Goal: Information Seeking & Learning: Check status

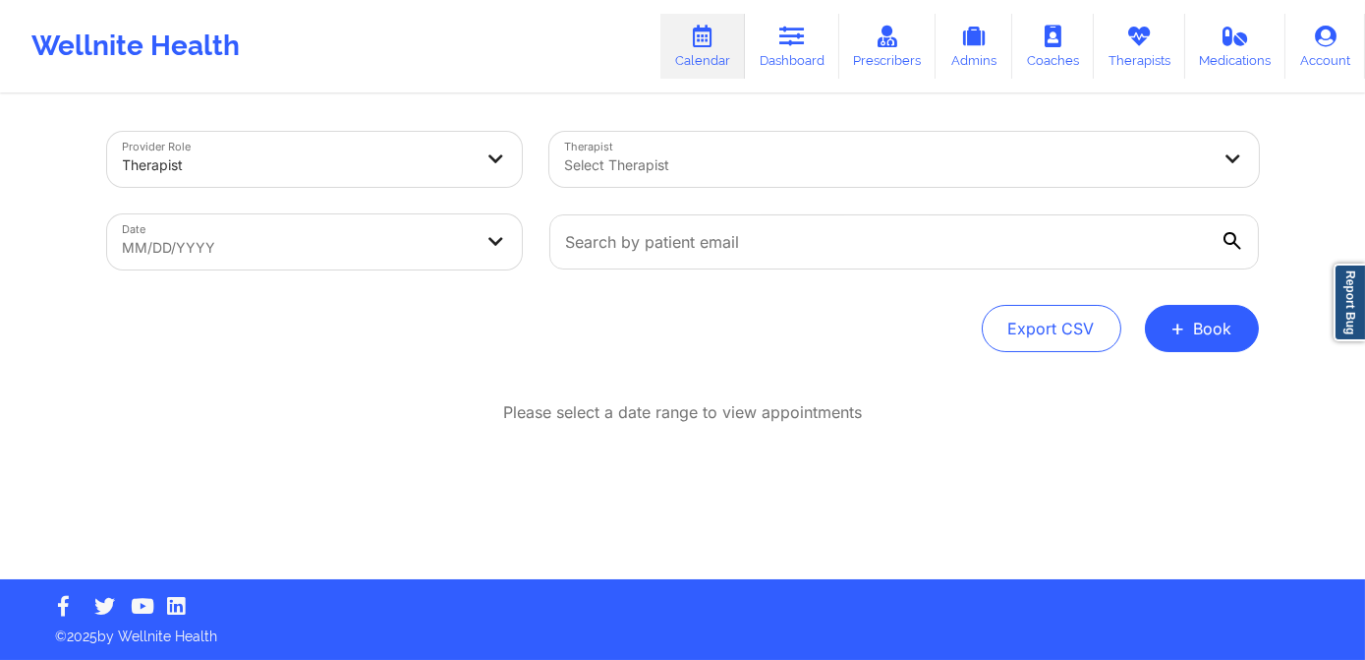
click at [679, 187] on div "Therapist Select Therapist" at bounding box center [904, 159] width 737 height 83
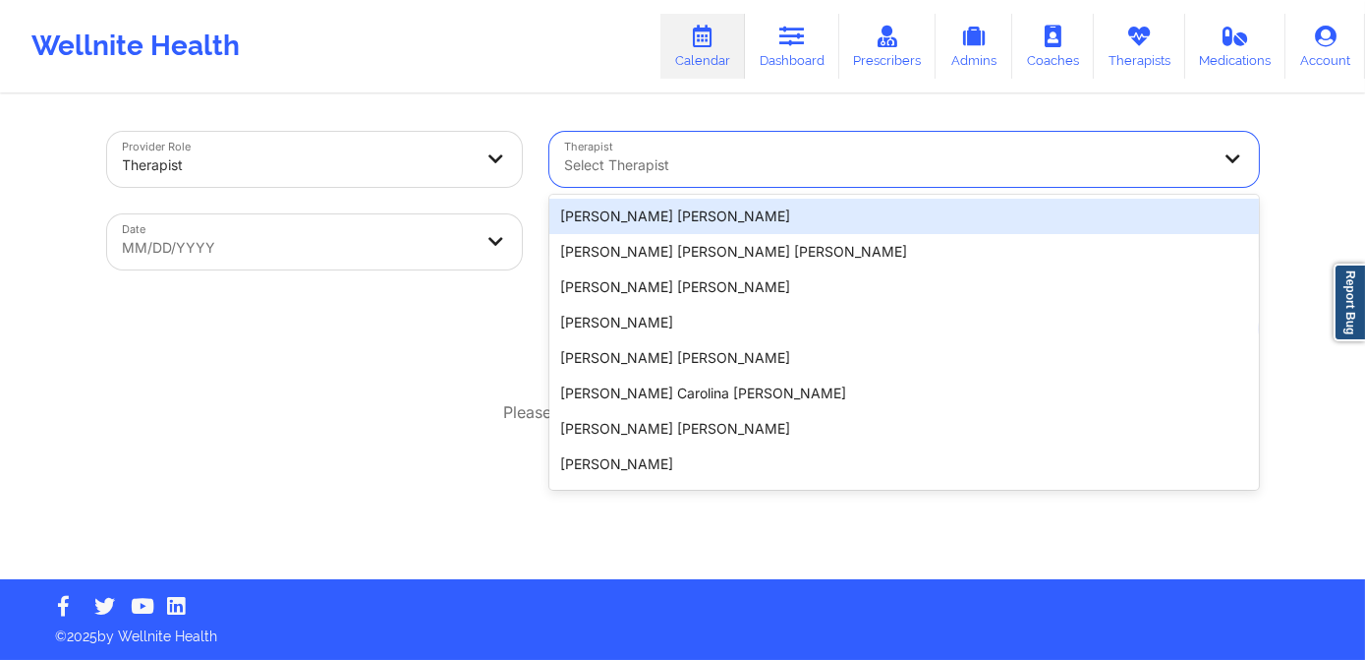
click at [682, 171] on div at bounding box center [887, 165] width 645 height 24
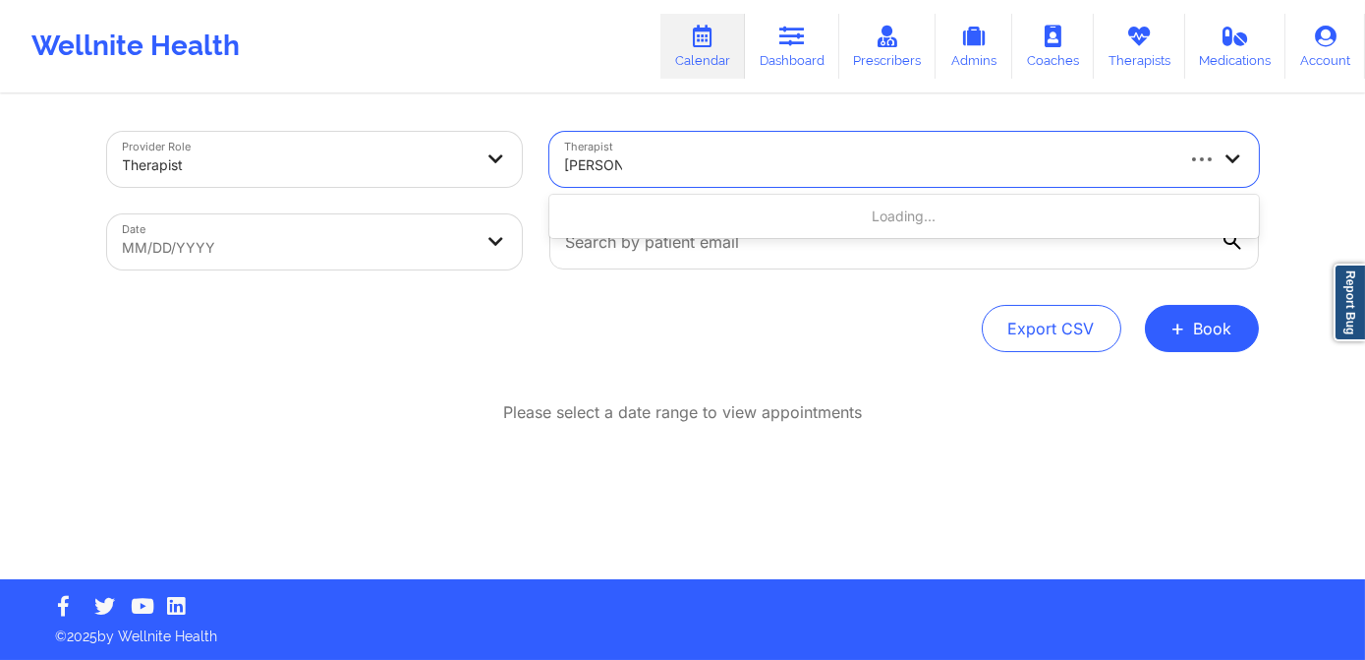
type input "[PERSON_NAME]"
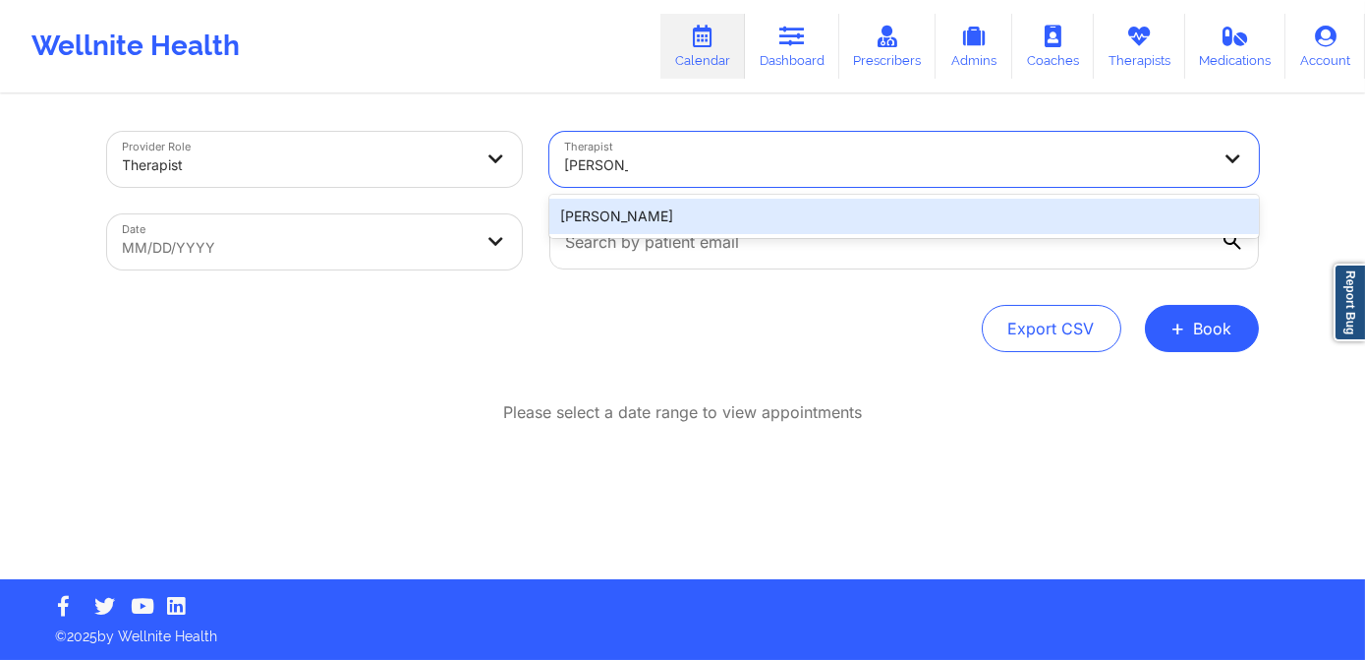
click at [779, 221] on div "[PERSON_NAME]" at bounding box center [905, 216] width 710 height 35
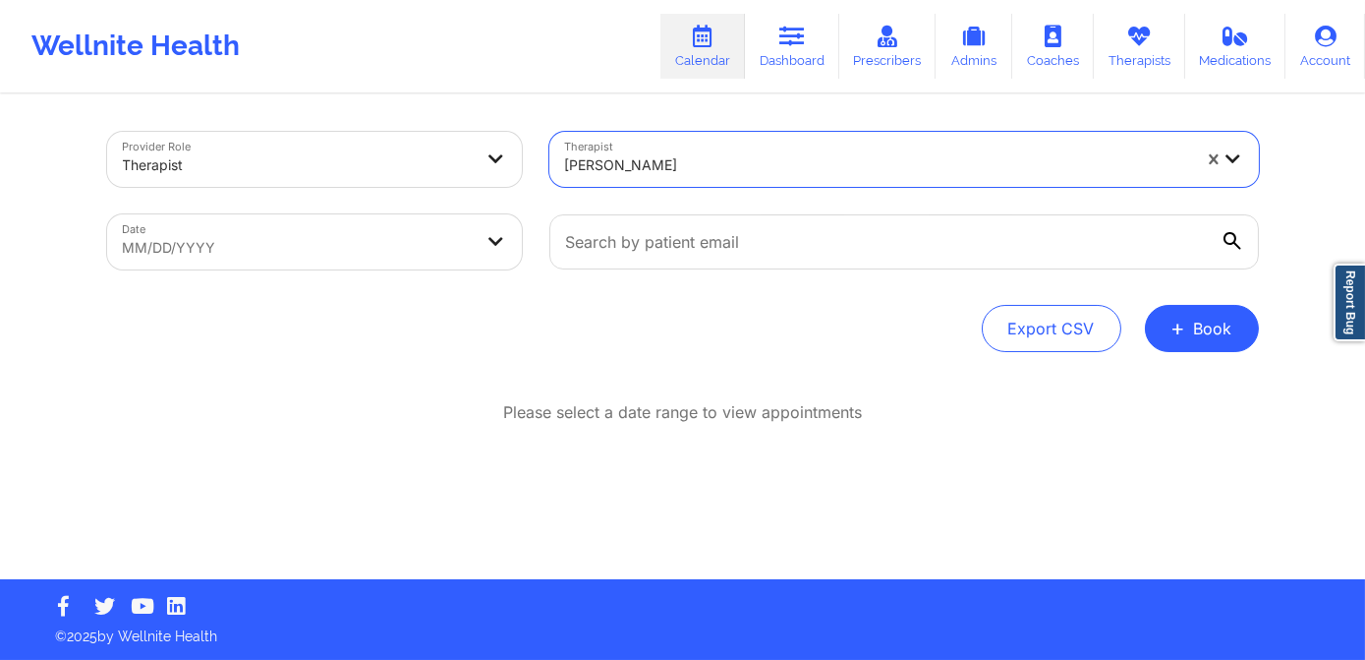
click at [395, 247] on body "Wellnite Health Calendar Dashboard Prescribers Admins Coaches Therapists Medica…" at bounding box center [682, 330] width 1365 height 660
select select "2025-7"
select select "2025-8"
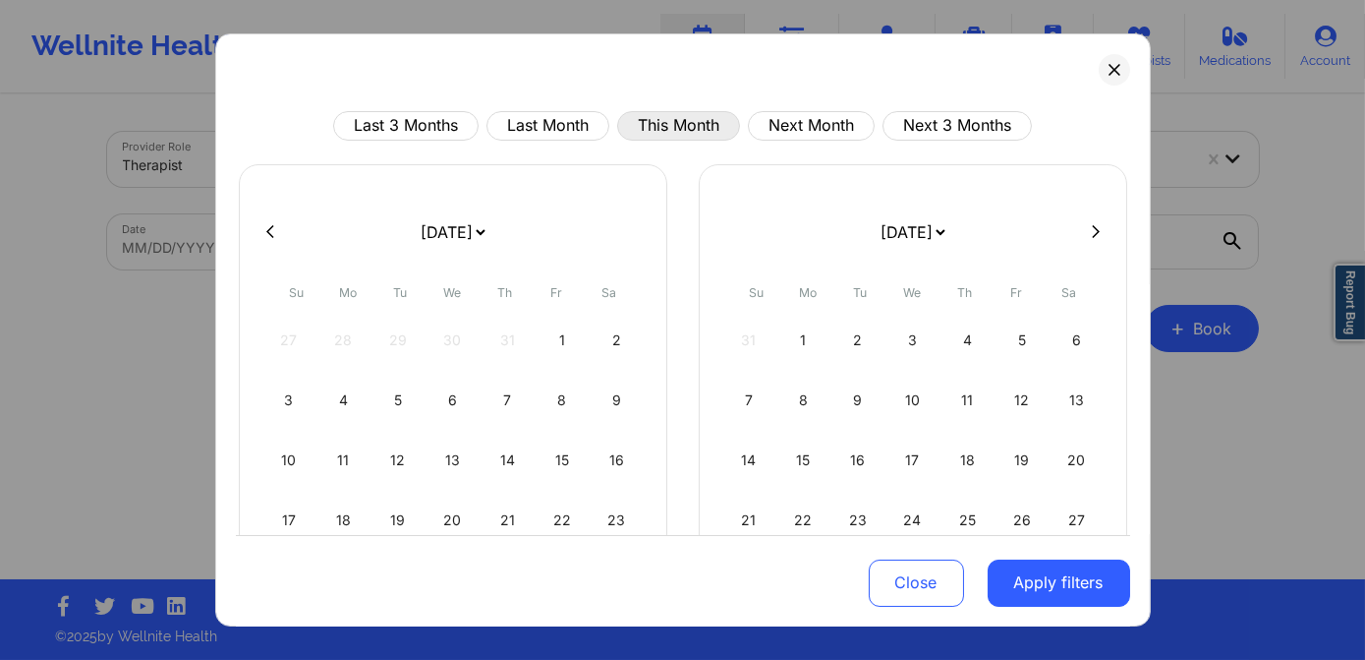
click at [663, 127] on button "This Month" at bounding box center [678, 125] width 123 height 29
select select "2025-8"
select select "2025-9"
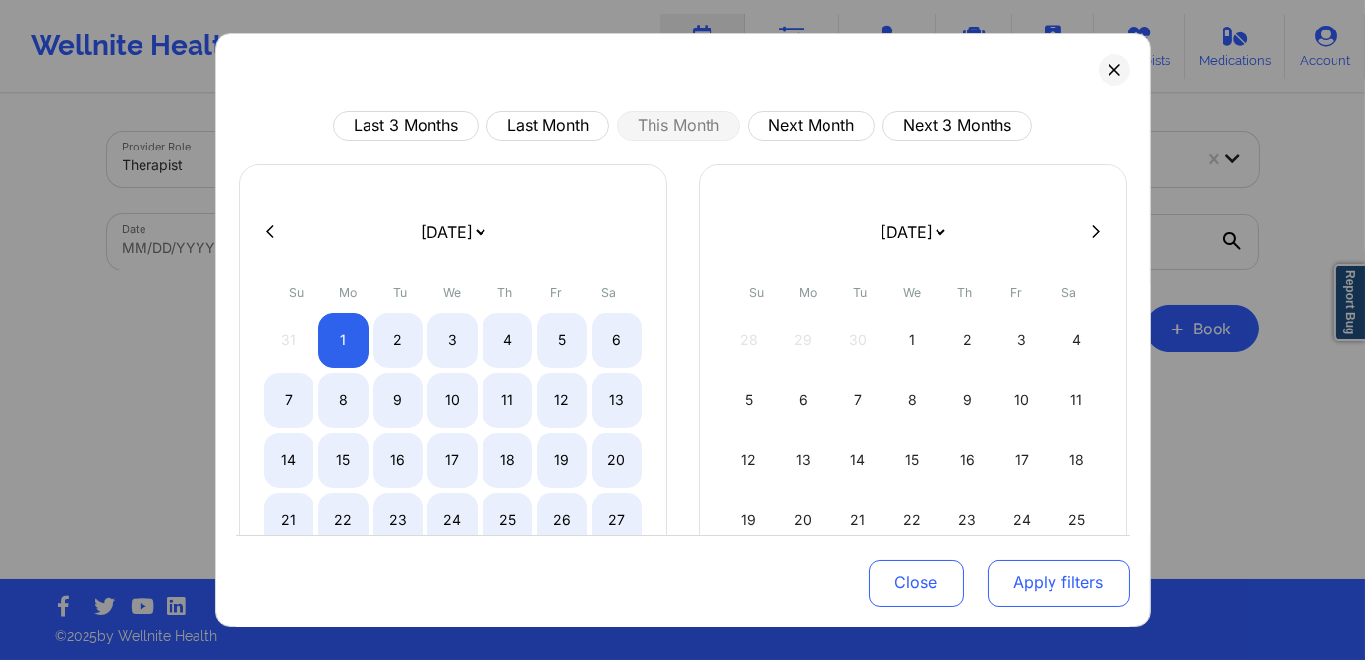
click at [1062, 586] on button "Apply filters" at bounding box center [1059, 581] width 143 height 47
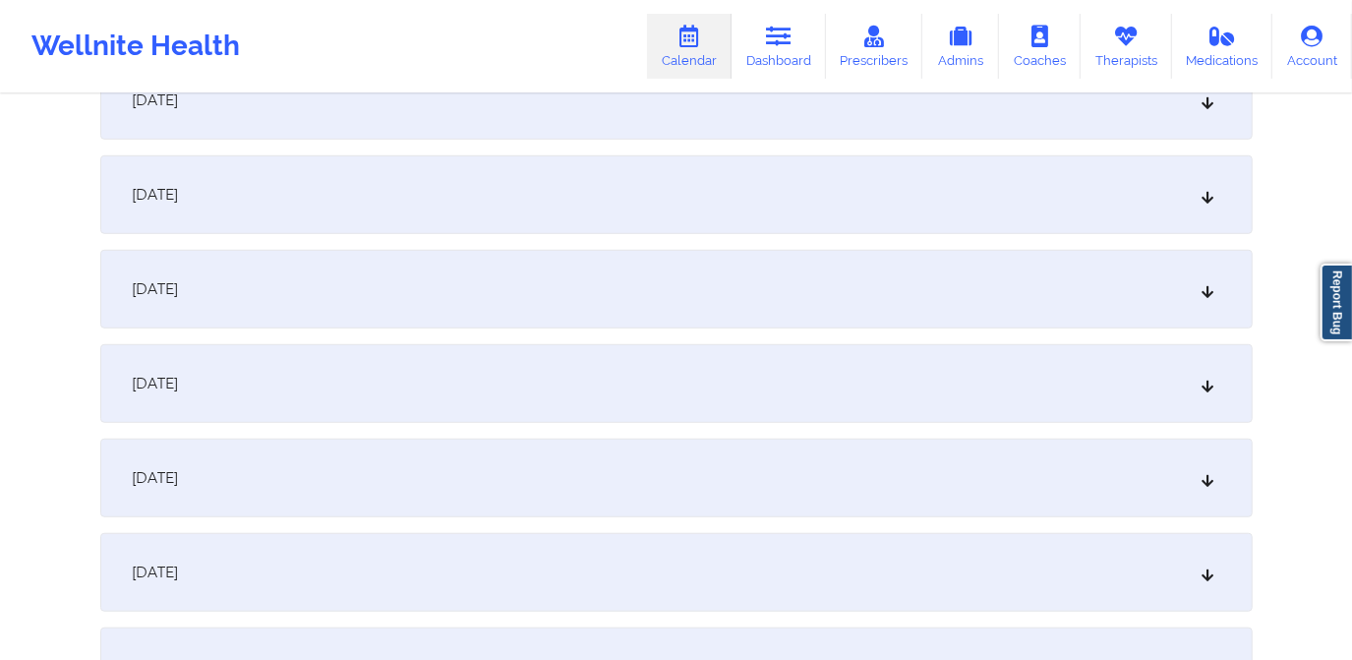
scroll to position [804, 0]
click at [437, 371] on div "[DATE]" at bounding box center [676, 381] width 1152 height 79
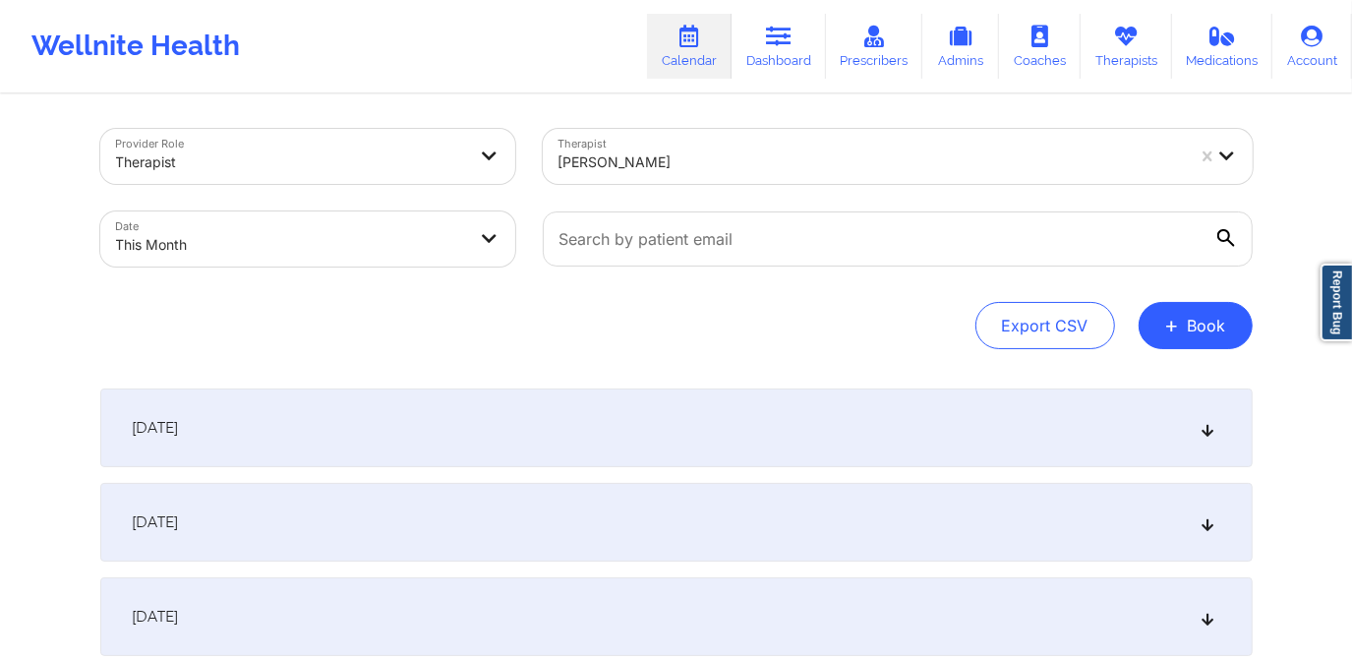
scroll to position [0, 0]
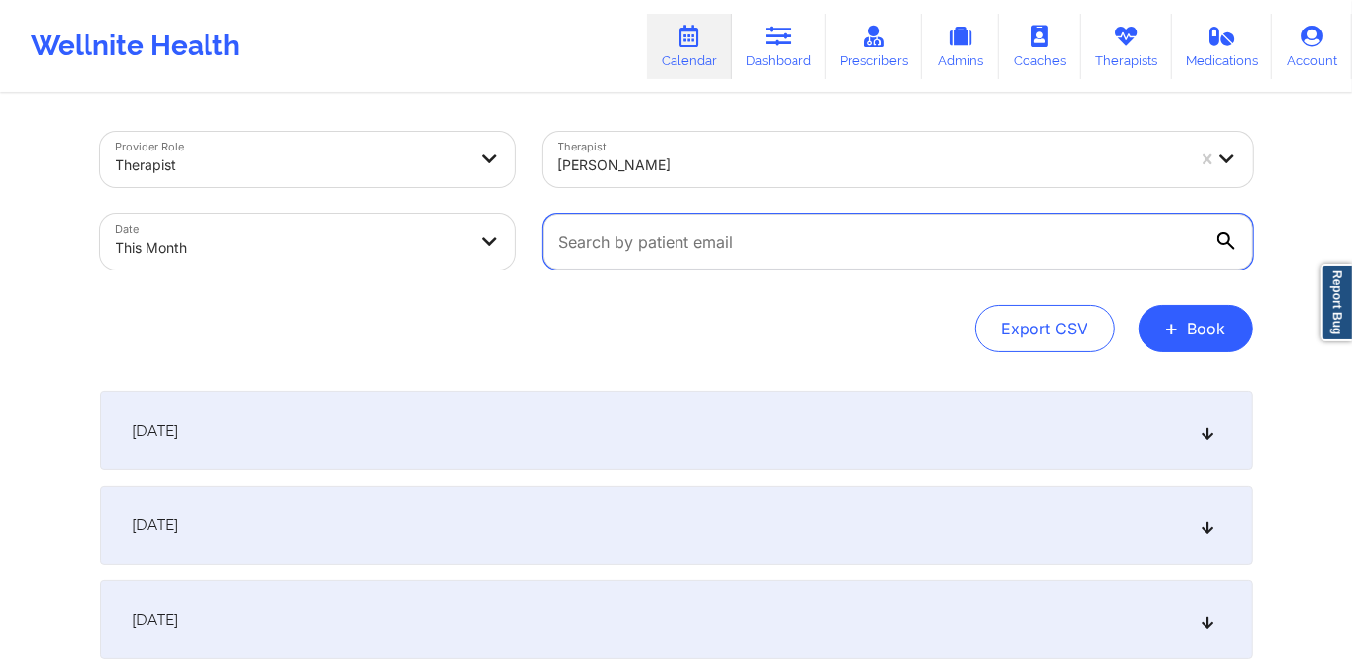
click at [757, 249] on input "text" at bounding box center [898, 241] width 710 height 55
paste input "[EMAIL_ADDRESS][DOMAIN_NAME]"
click at [803, 268] on input "[EMAIL_ADDRESS][DOMAIN_NAME]" at bounding box center [898, 241] width 710 height 55
type input "[EMAIL_ADDRESS][DOMAIN_NAME]"
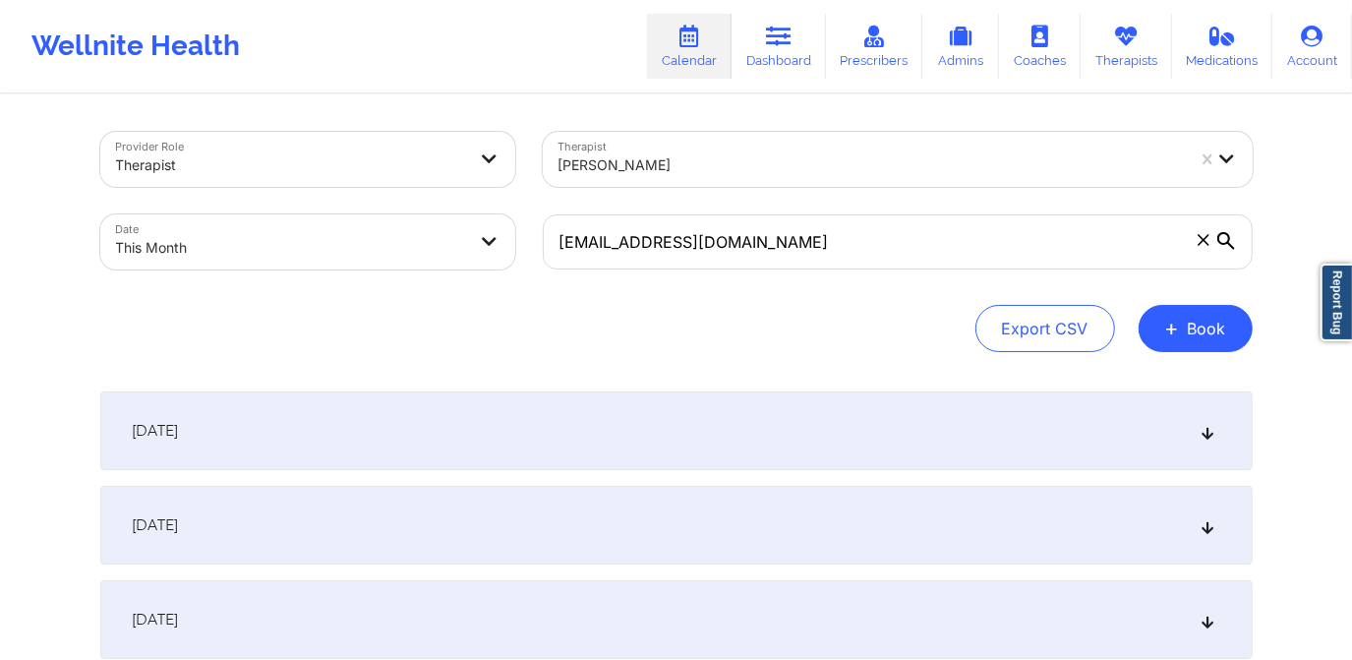
click at [1217, 241] on icon at bounding box center [1226, 241] width 18 height 18
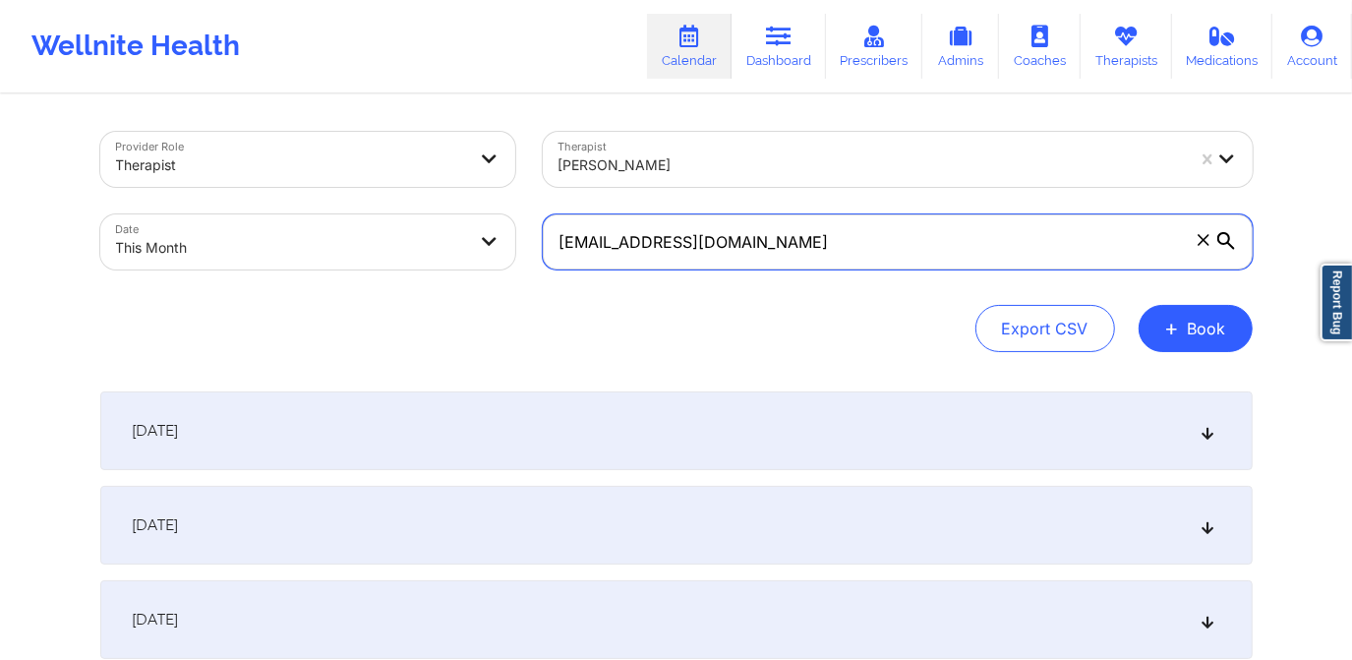
click at [1216, 241] on input "[EMAIL_ADDRESS][DOMAIN_NAME]" at bounding box center [898, 241] width 710 height 55
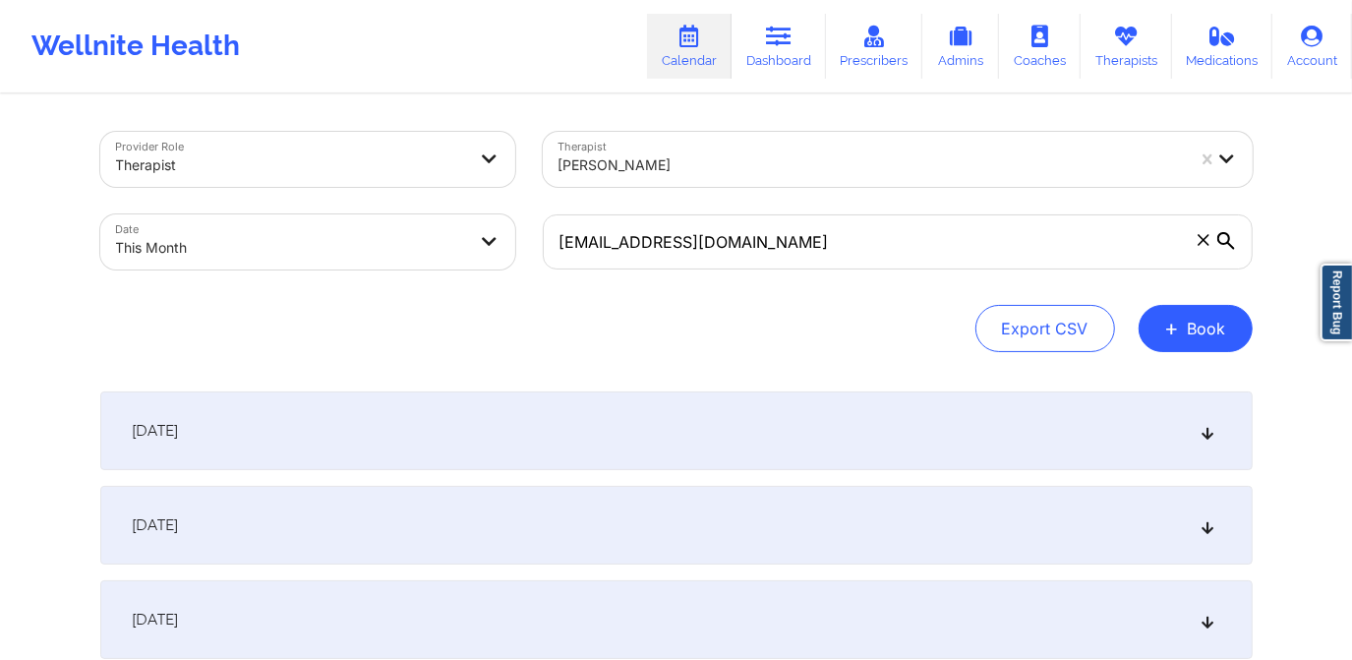
click at [1221, 238] on icon at bounding box center [1226, 241] width 18 height 18
click at [1221, 238] on input "[EMAIL_ADDRESS][DOMAIN_NAME]" at bounding box center [898, 241] width 710 height 55
click at [1226, 242] on icon at bounding box center [1226, 241] width 18 height 18
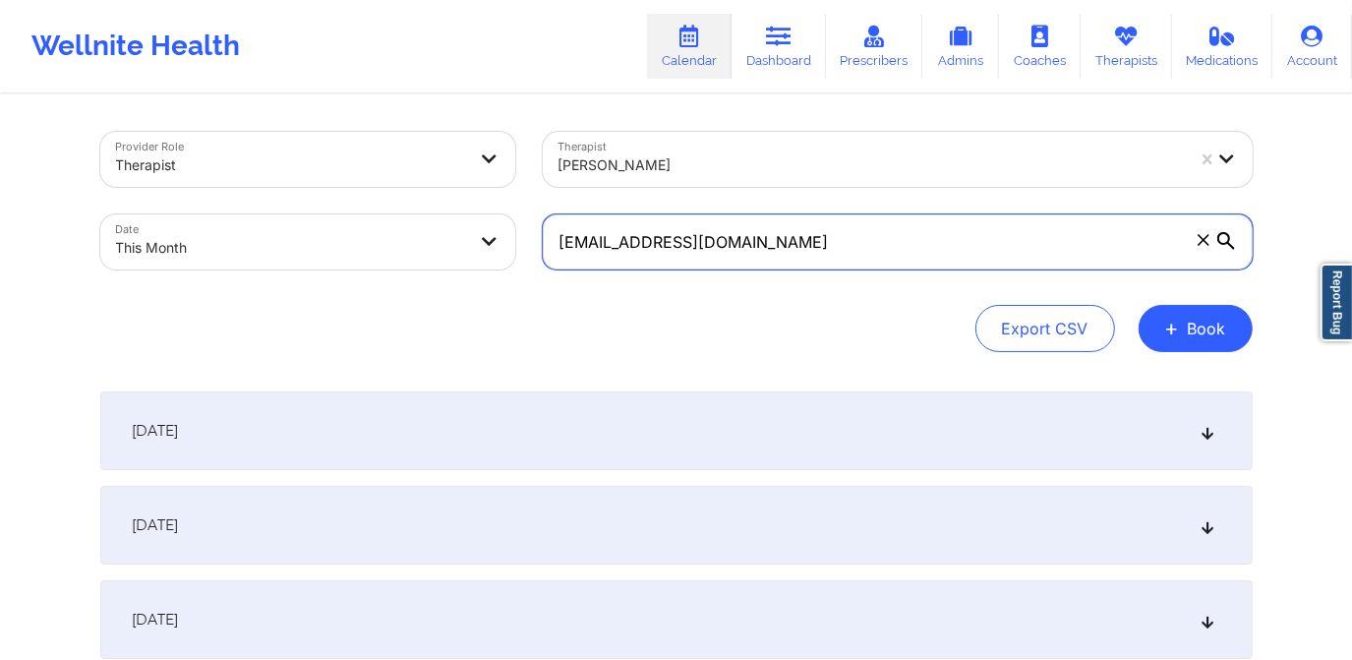
click at [1226, 242] on input "[EMAIL_ADDRESS][DOMAIN_NAME]" at bounding box center [898, 241] width 710 height 55
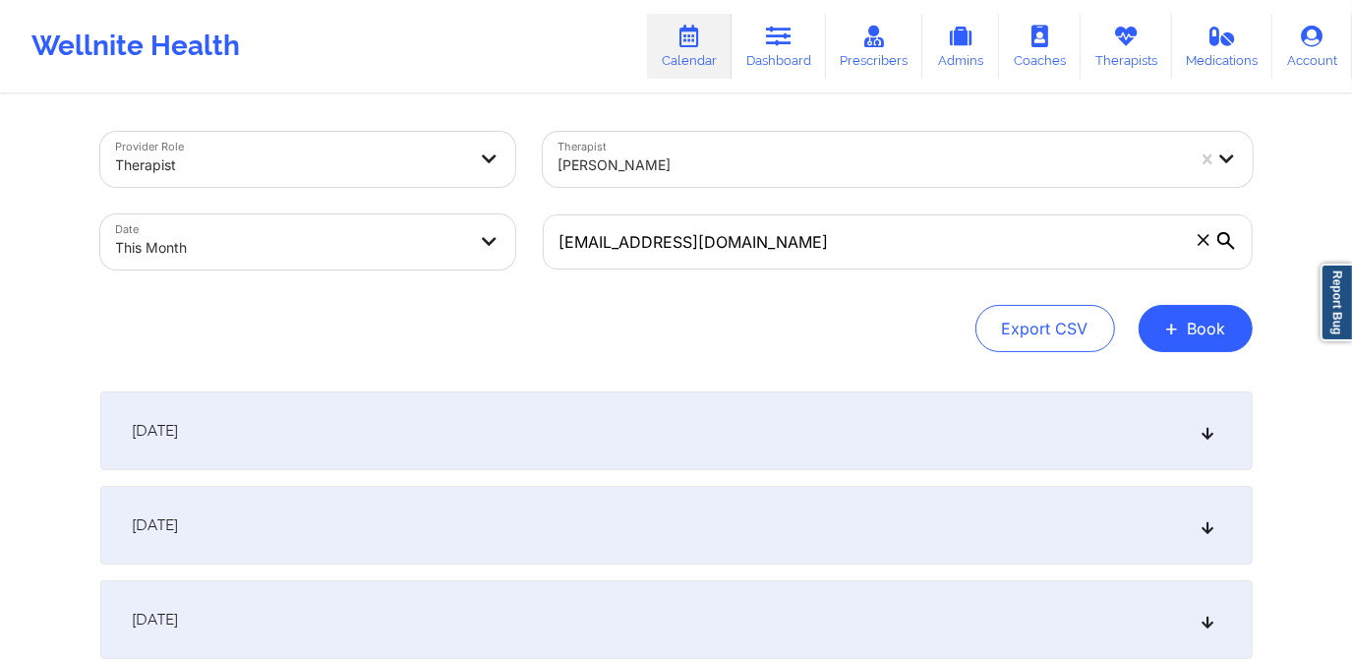
click at [1221, 242] on icon at bounding box center [1226, 241] width 18 height 18
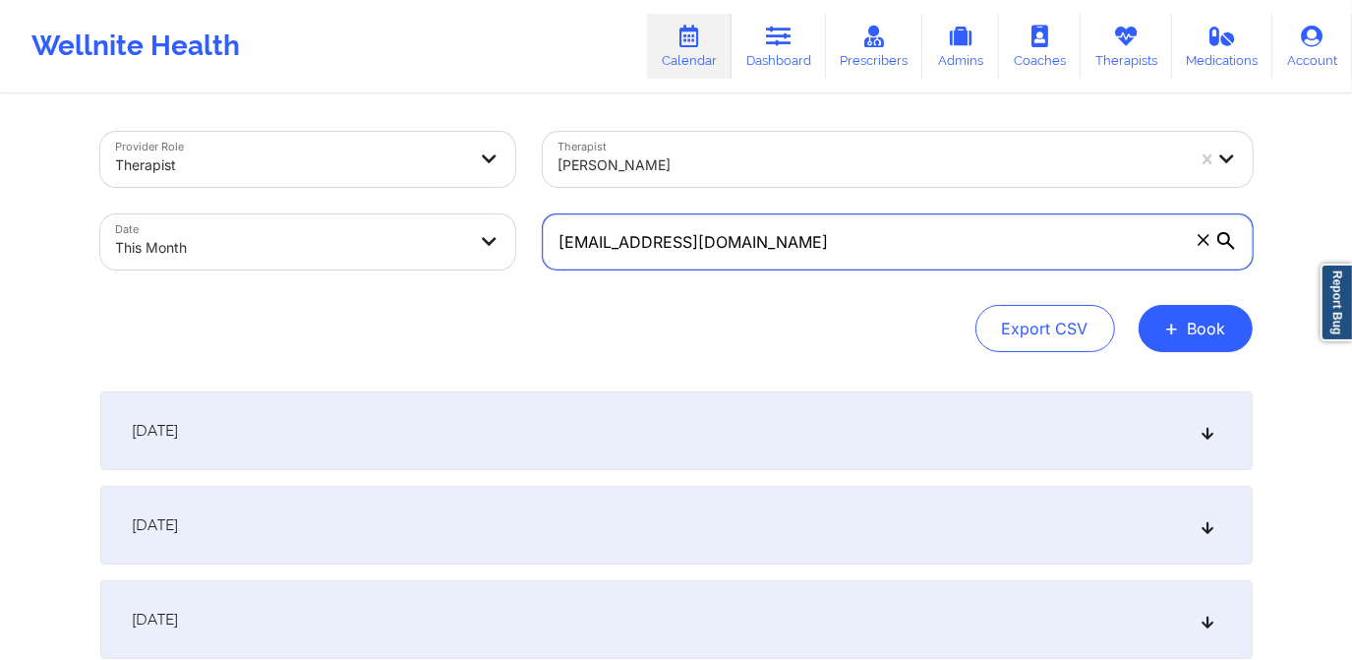
click at [1221, 242] on input "[EMAIL_ADDRESS][DOMAIN_NAME]" at bounding box center [898, 241] width 710 height 55
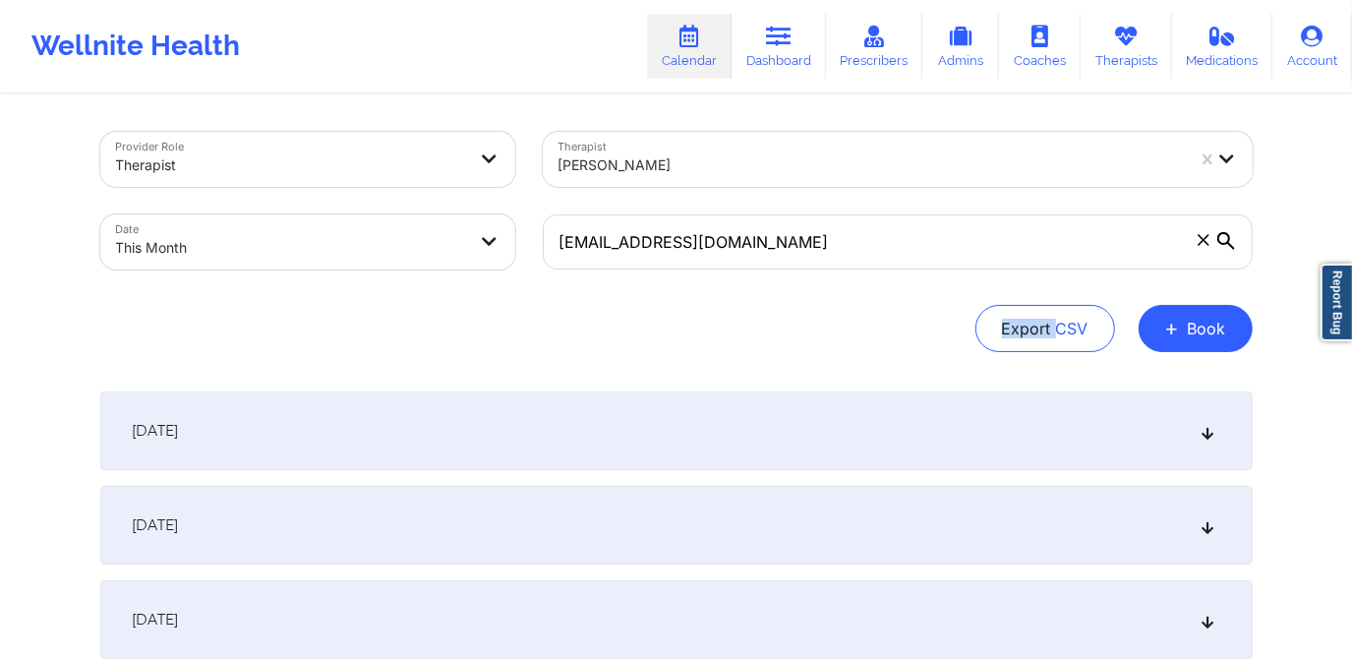
click at [1221, 242] on icon at bounding box center [1226, 241] width 18 height 18
click at [1221, 242] on input "[EMAIL_ADDRESS][DOMAIN_NAME]" at bounding box center [898, 241] width 710 height 55
click at [1221, 242] on icon at bounding box center [1226, 241] width 18 height 18
click at [1221, 242] on input "[EMAIL_ADDRESS][DOMAIN_NAME]" at bounding box center [898, 241] width 710 height 55
click at [1221, 242] on icon at bounding box center [1226, 241] width 18 height 18
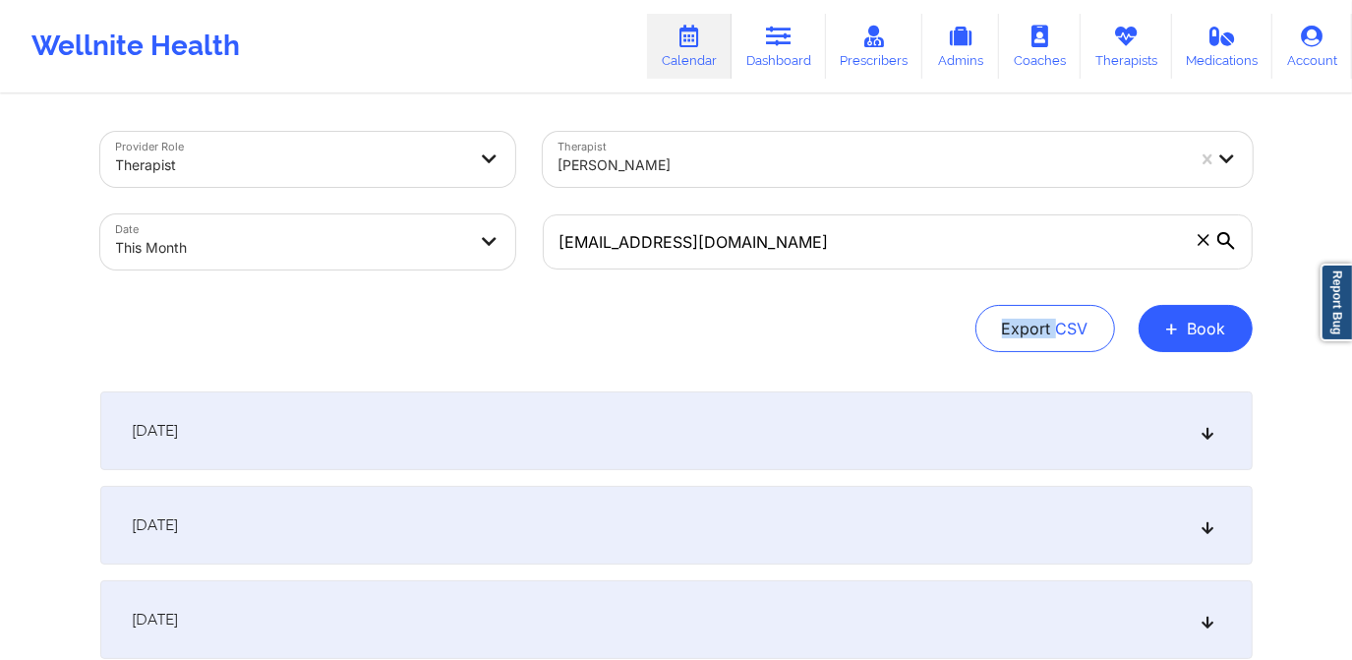
click at [1221, 242] on input "[EMAIL_ADDRESS][DOMAIN_NAME]" at bounding box center [898, 241] width 710 height 55
click at [1221, 242] on icon at bounding box center [1226, 241] width 18 height 18
click at [1221, 242] on input "[EMAIL_ADDRESS][DOMAIN_NAME]" at bounding box center [898, 241] width 710 height 55
click at [1221, 242] on icon at bounding box center [1226, 241] width 18 height 18
click at [1221, 242] on input "[EMAIL_ADDRESS][DOMAIN_NAME]" at bounding box center [898, 241] width 710 height 55
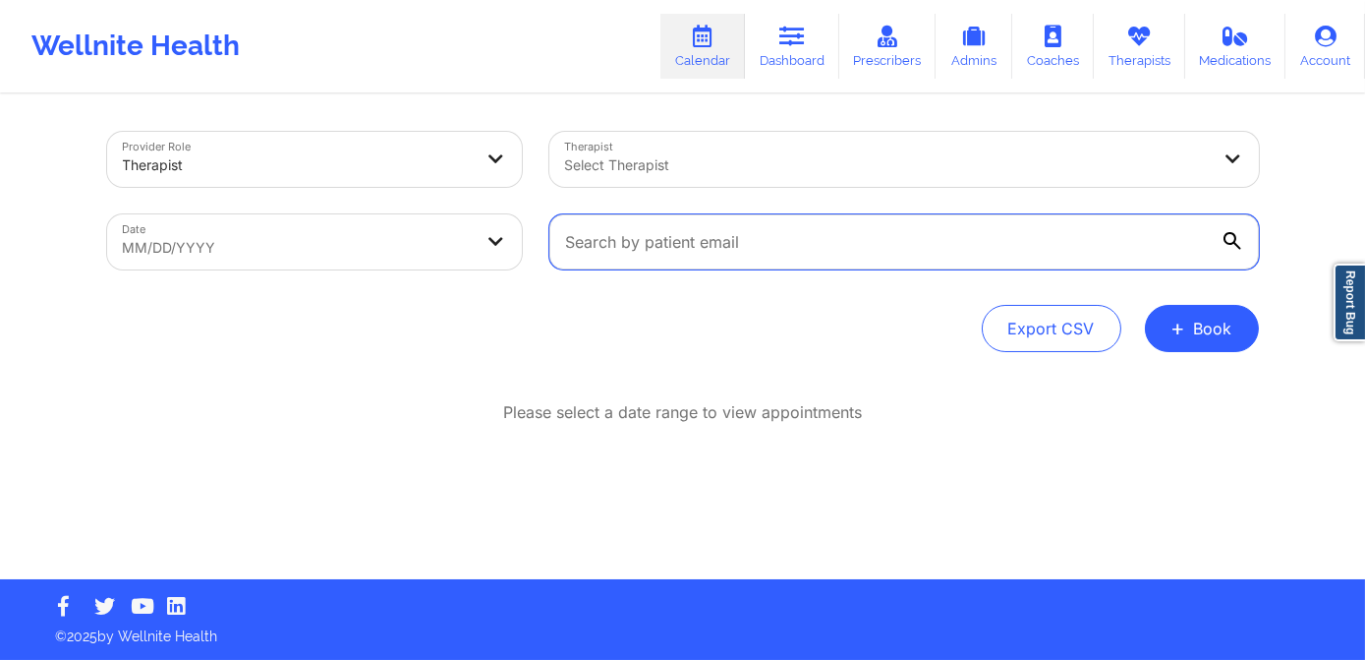
click at [846, 238] on input "text" at bounding box center [905, 241] width 710 height 55
click at [706, 161] on div at bounding box center [887, 165] width 645 height 24
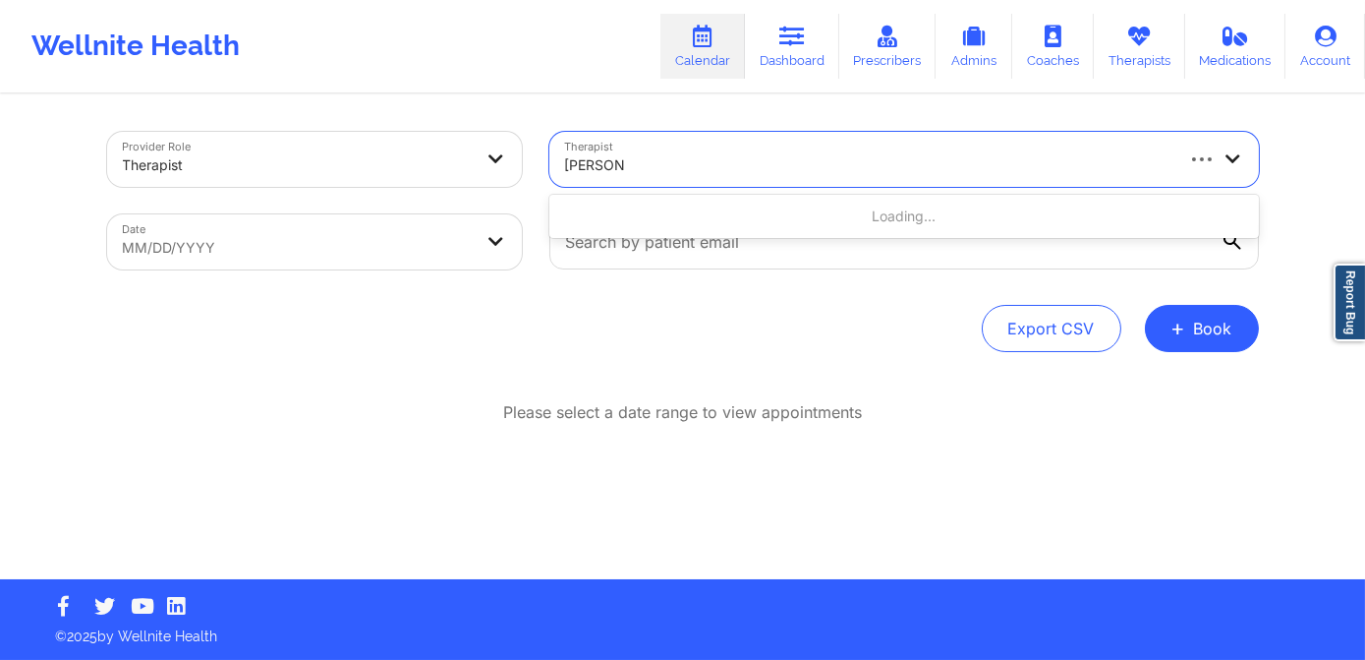
type input "[PERSON_NAME]"
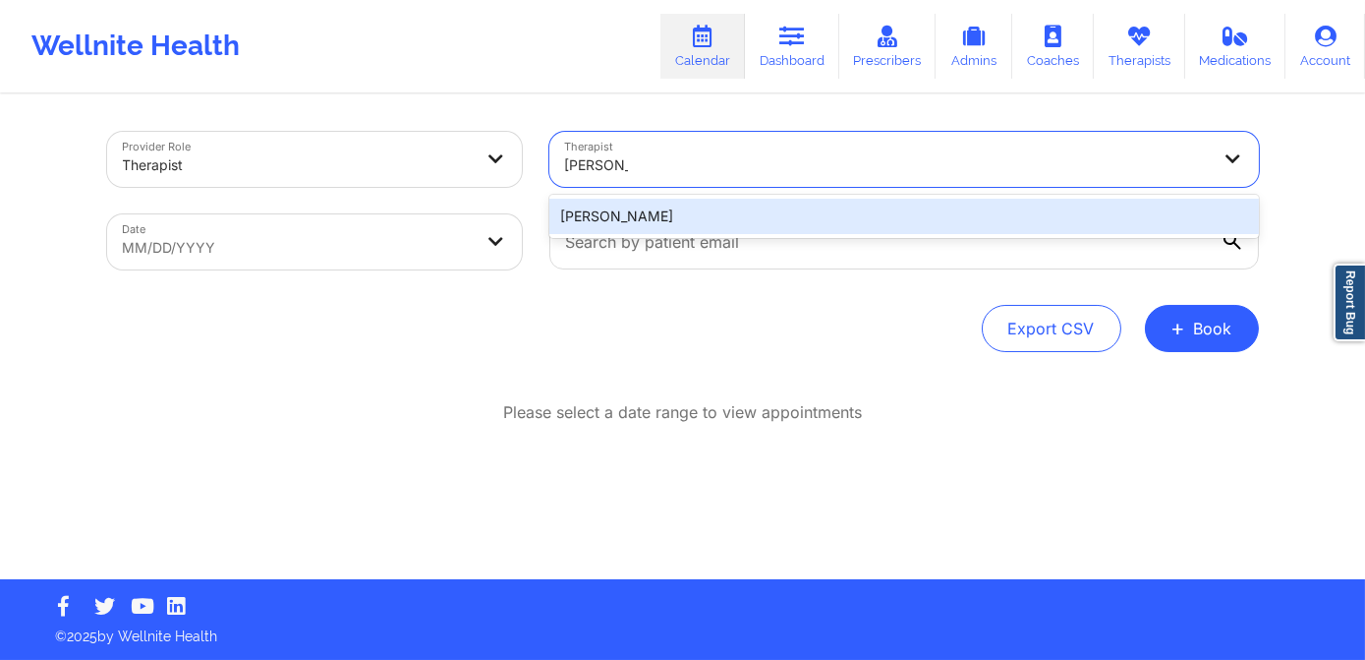
click at [703, 210] on div "[PERSON_NAME]" at bounding box center [905, 216] width 710 height 35
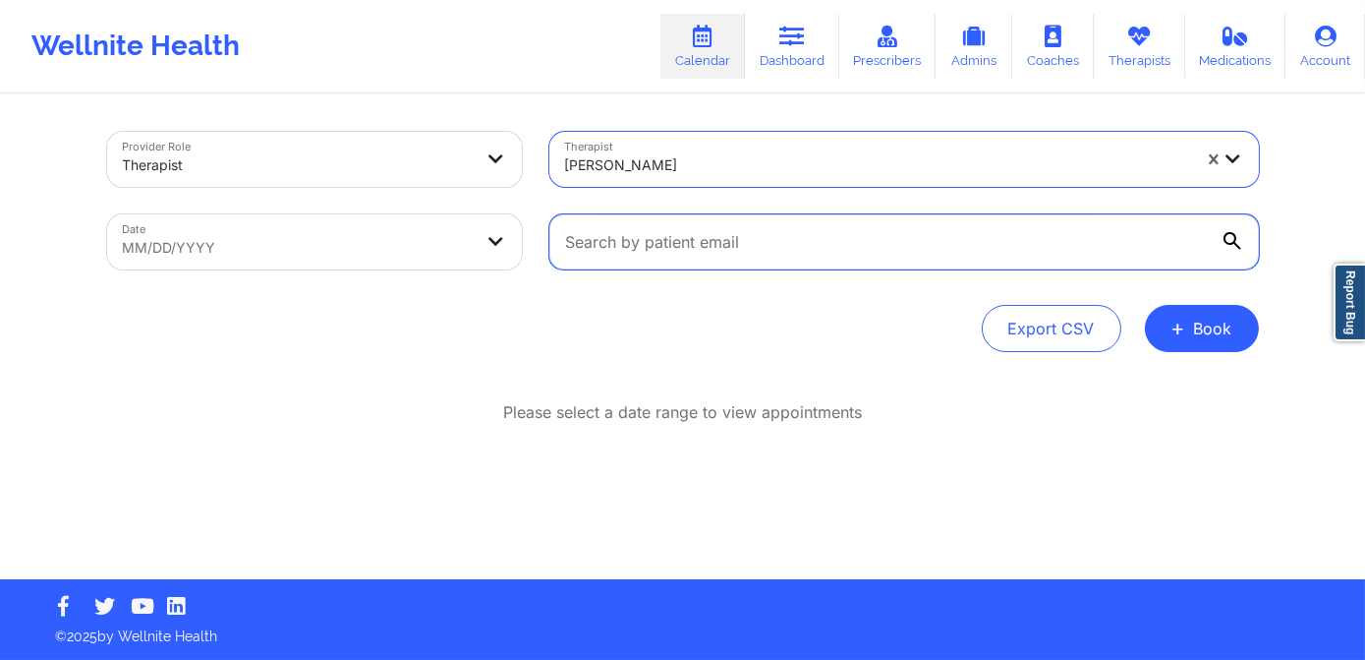
click at [623, 253] on input "text" at bounding box center [905, 241] width 710 height 55
paste input "[EMAIL_ADDRESS][DOMAIN_NAME]"
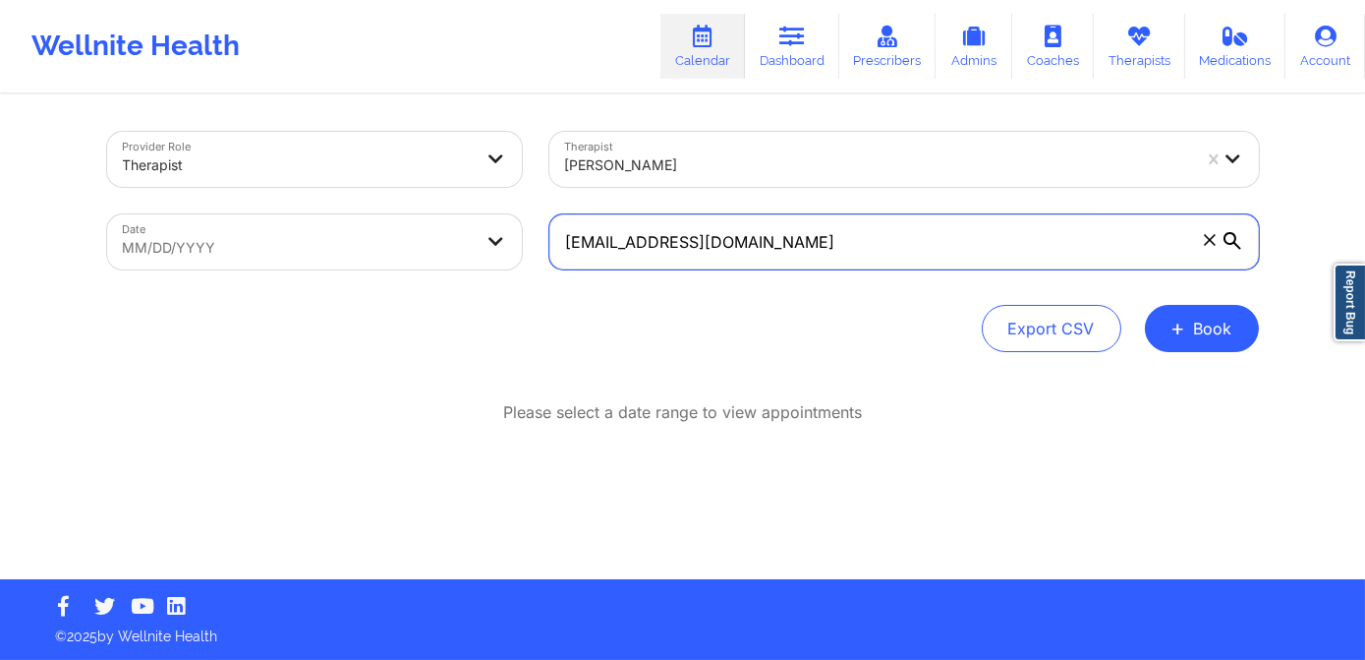
type input "[EMAIL_ADDRESS][DOMAIN_NAME]"
select select "2025-7"
select select "2025-8"
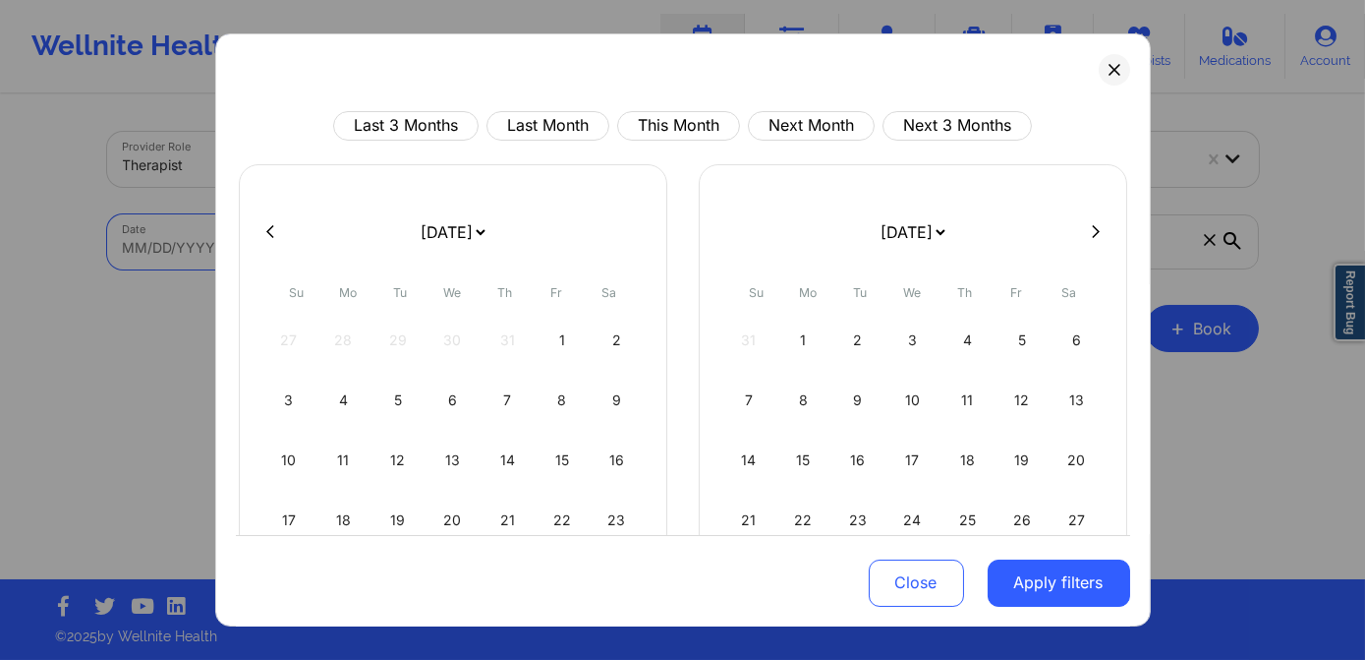
click at [400, 255] on body "Wellnite Health Calendar Dashboard Prescribers Admins Coaches Therapists Medica…" at bounding box center [682, 330] width 1365 height 660
click at [667, 121] on button "This Month" at bounding box center [678, 125] width 123 height 29
select select "2025-8"
select select "2025-9"
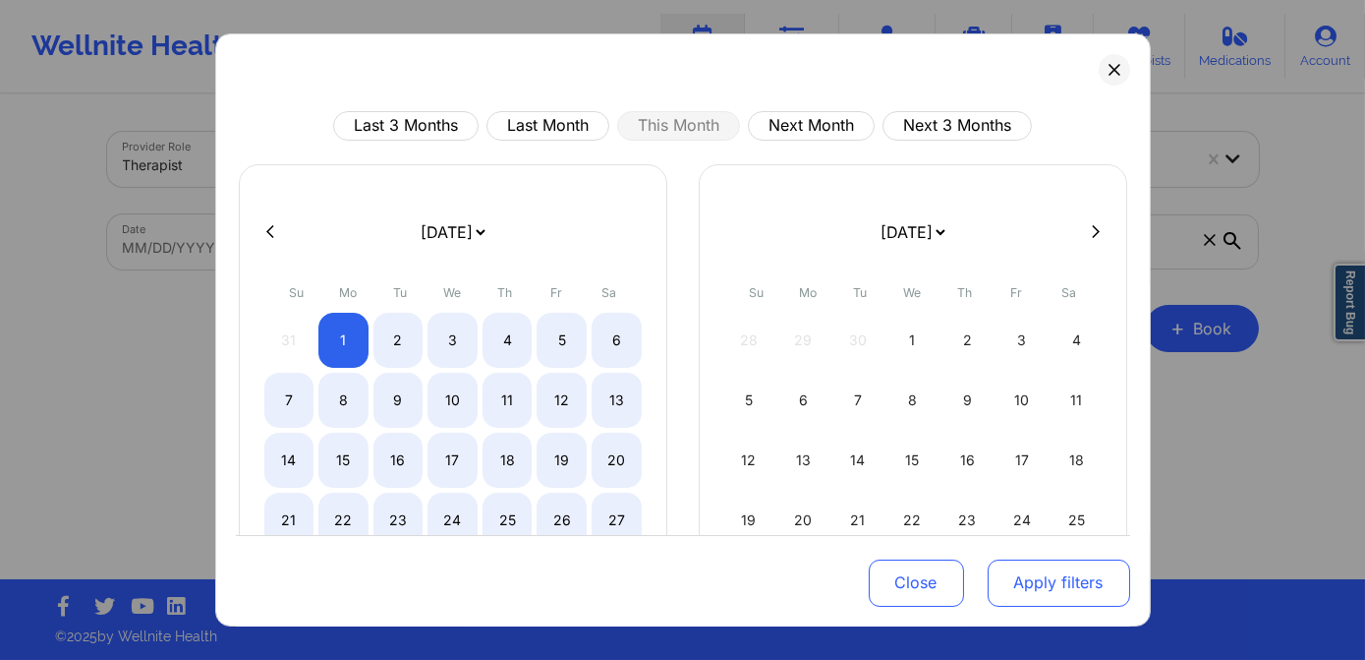
click at [1075, 587] on button "Apply filters" at bounding box center [1059, 581] width 143 height 47
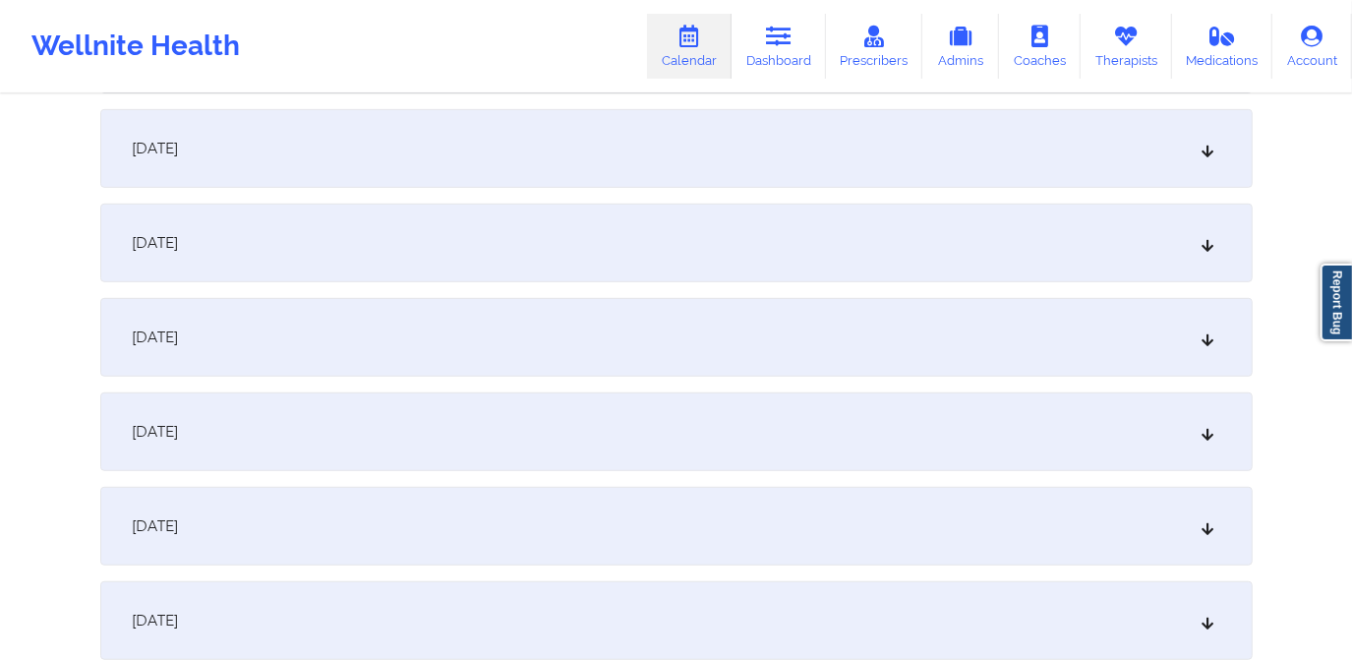
scroll to position [715, 0]
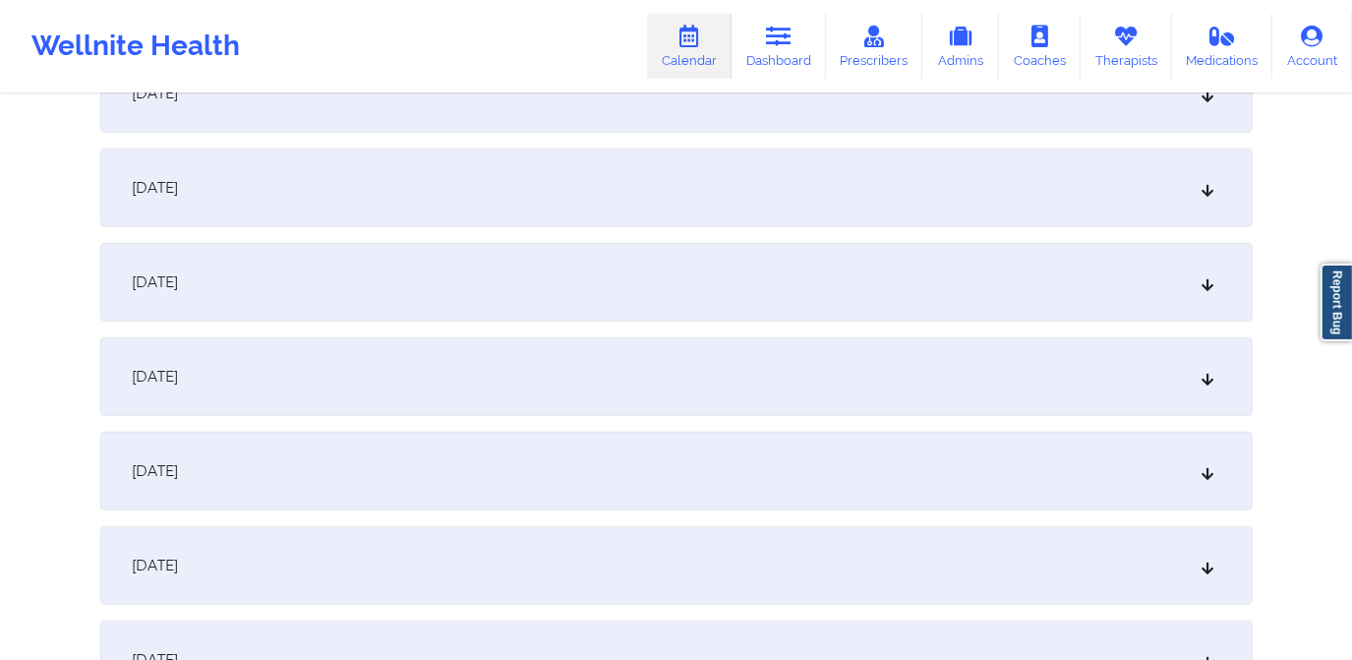
click at [627, 468] on div "[DATE]" at bounding box center [676, 471] width 1152 height 79
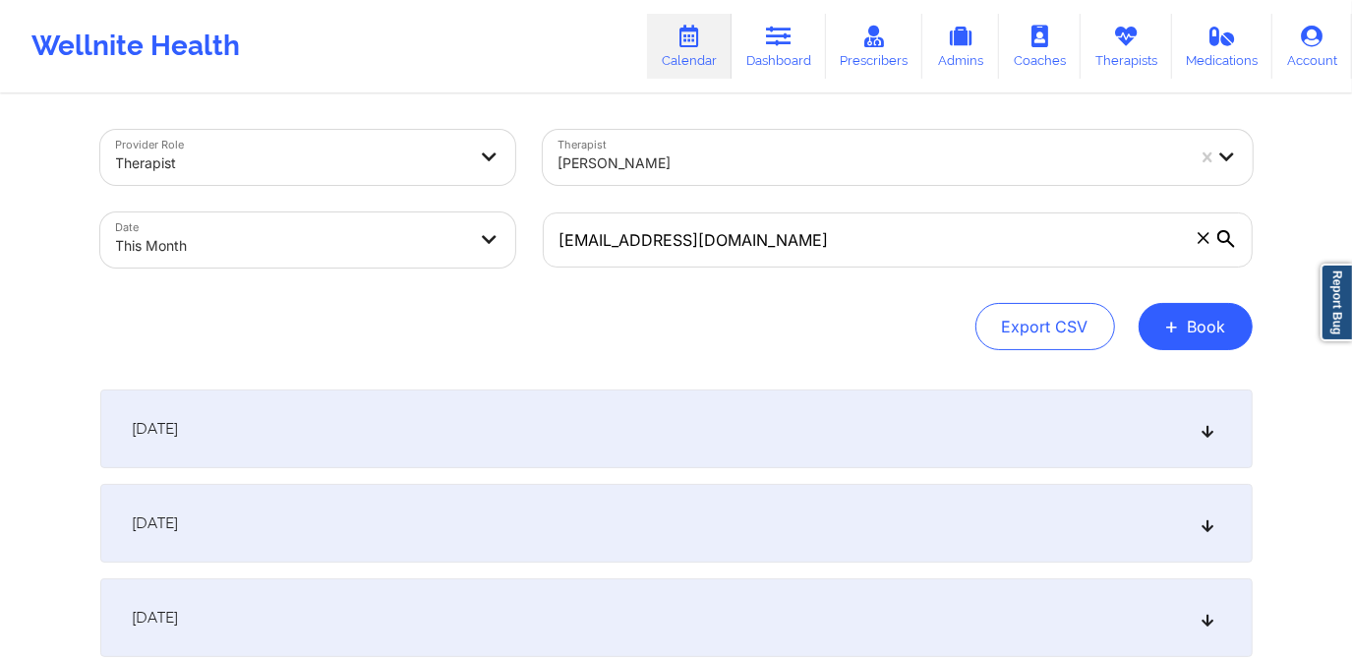
scroll to position [0, 0]
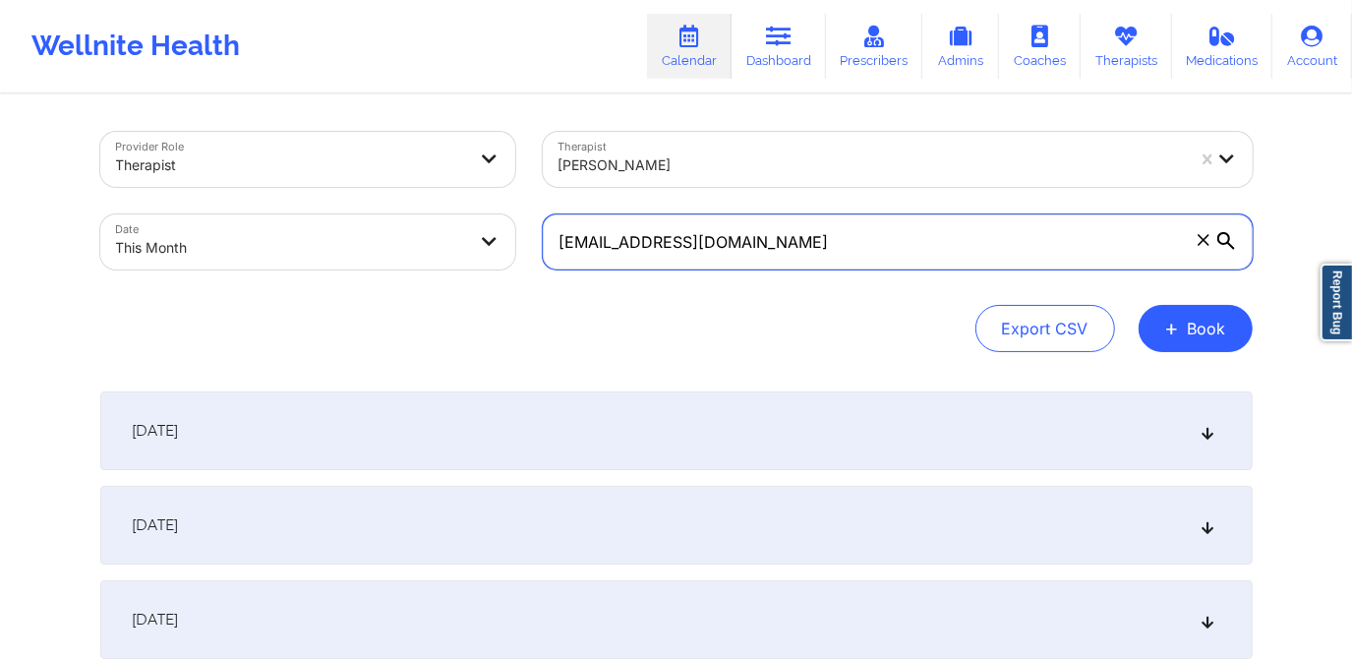
drag, startPoint x: 755, startPoint y: 234, endPoint x: 557, endPoint y: 248, distance: 198.1
click at [557, 248] on input "[EMAIL_ADDRESS][DOMAIN_NAME]" at bounding box center [898, 241] width 710 height 55
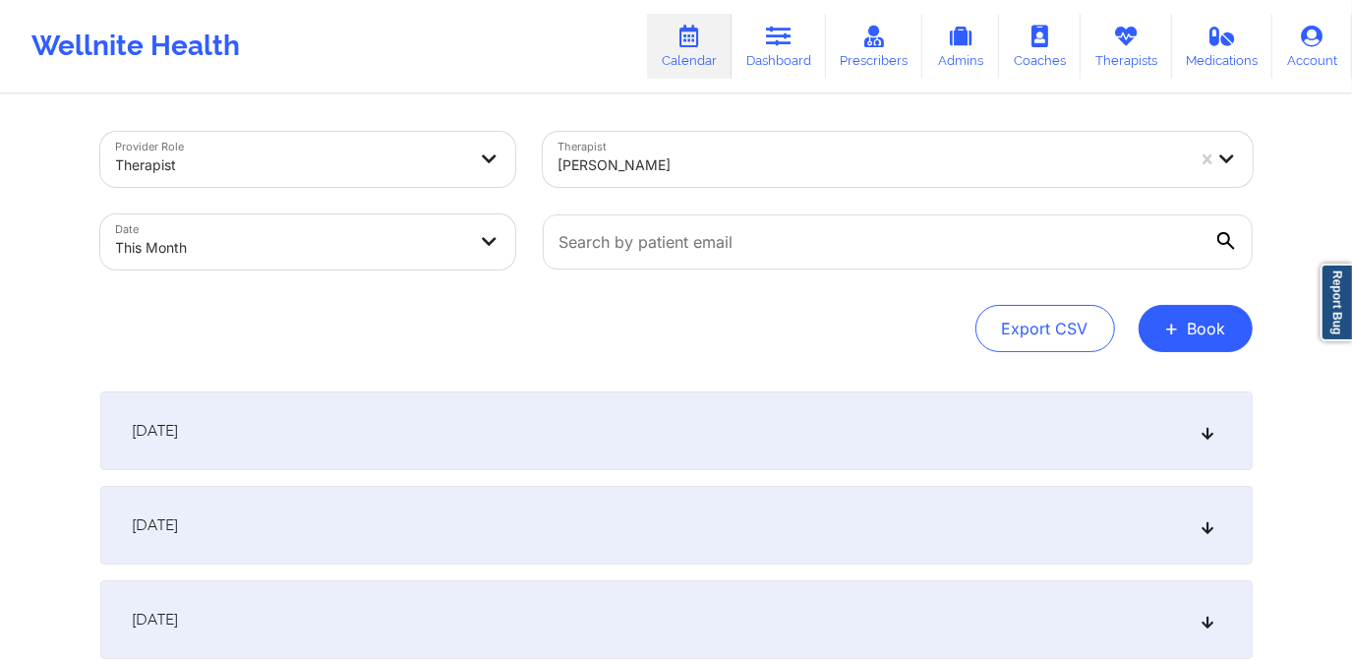
click at [560, 314] on div "Export CSV + Book" at bounding box center [676, 328] width 1152 height 47
click at [371, 247] on body "Wellnite Health Calendar Dashboard Prescribers Admins Coaches Therapists Medica…" at bounding box center [676, 330] width 1352 height 660
select select "2025-8"
select select "2025-9"
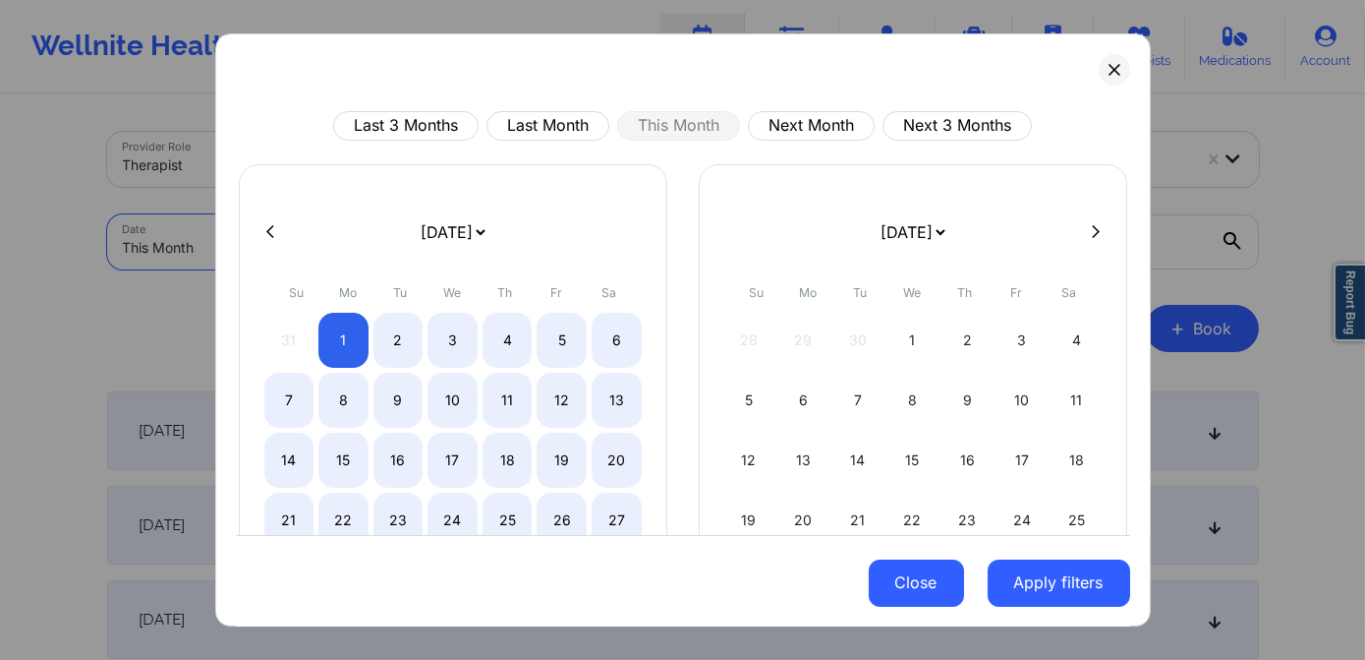
click at [930, 561] on button "Close" at bounding box center [916, 581] width 95 height 47
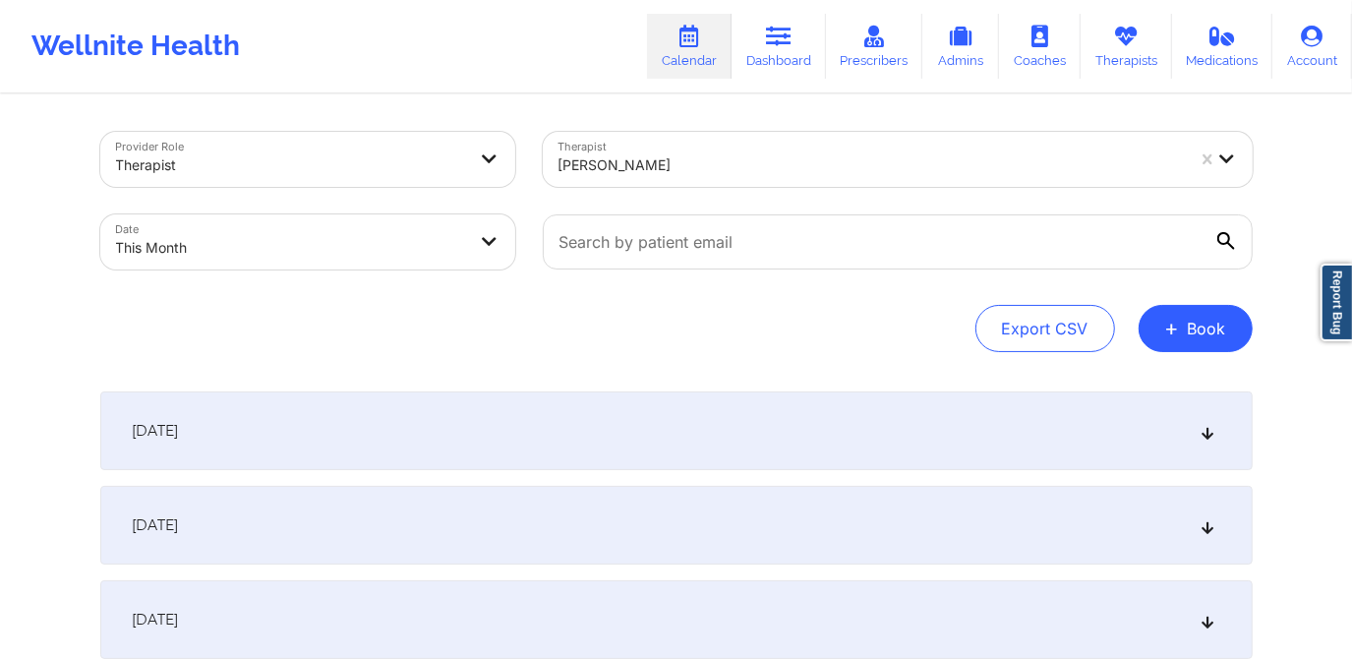
click at [681, 396] on div "[DATE]" at bounding box center [676, 430] width 1152 height 79
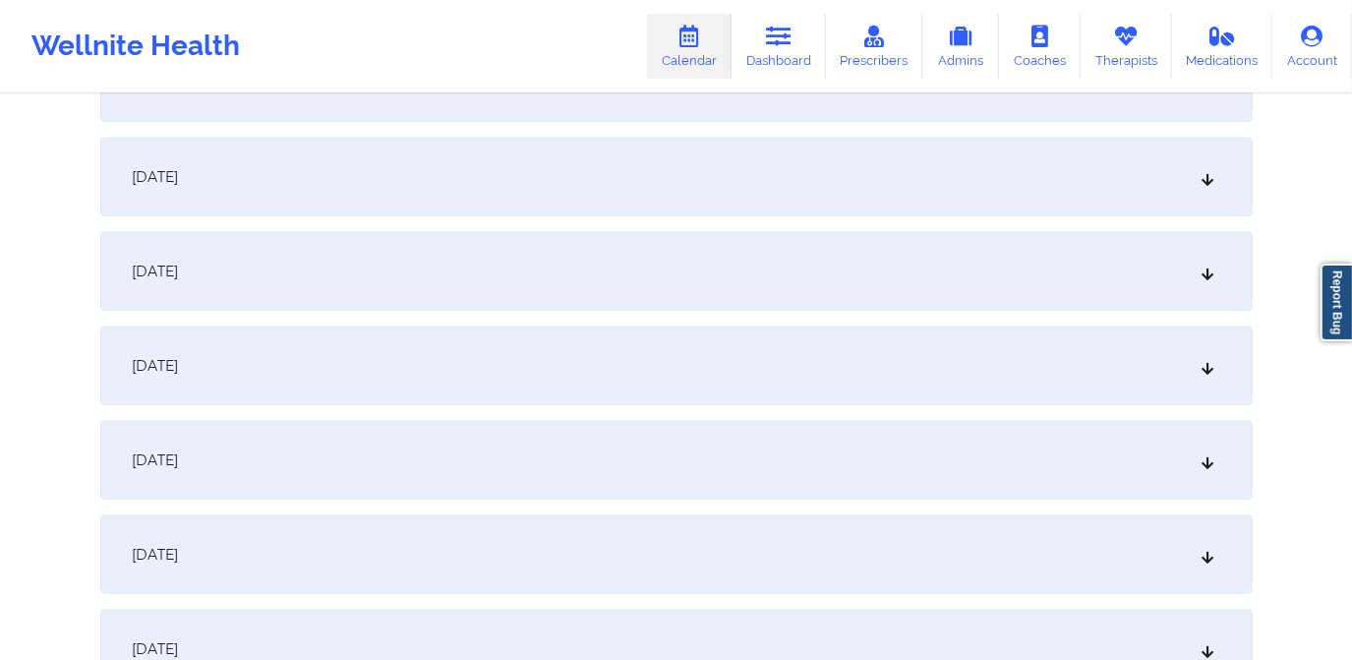
scroll to position [1340, 0]
click at [319, 357] on div "[DATE]" at bounding box center [676, 359] width 1152 height 79
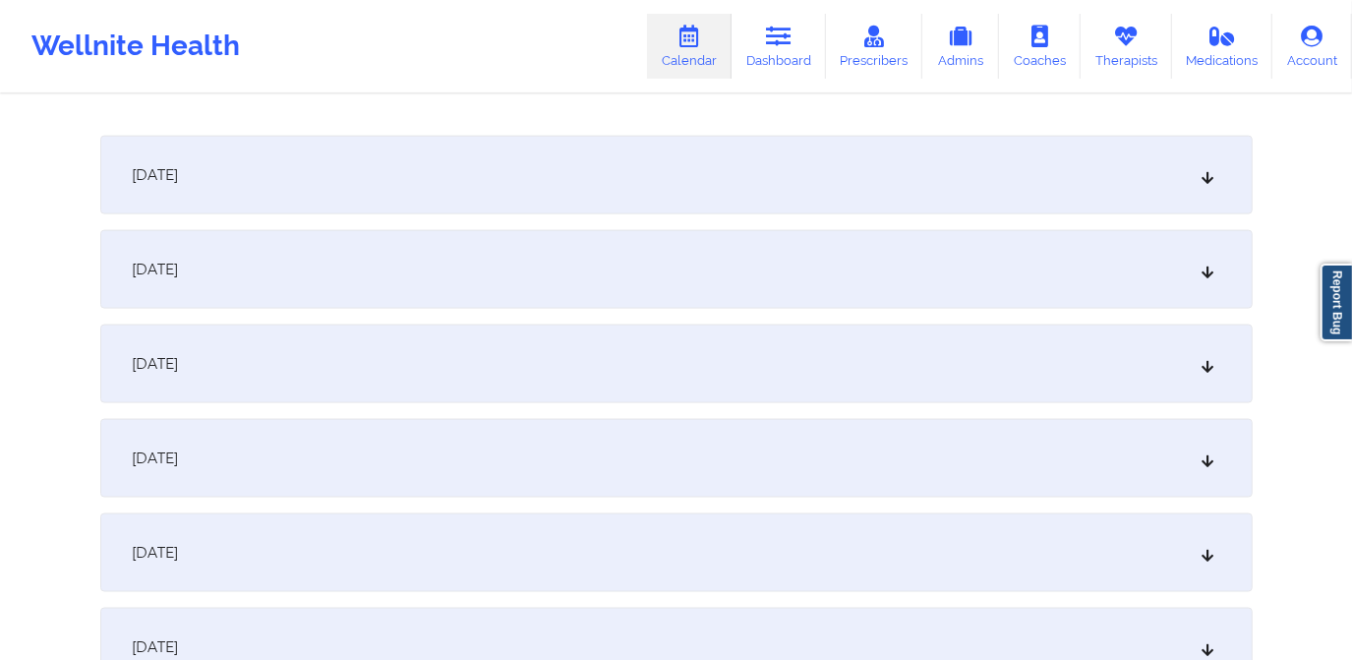
scroll to position [1787, 0]
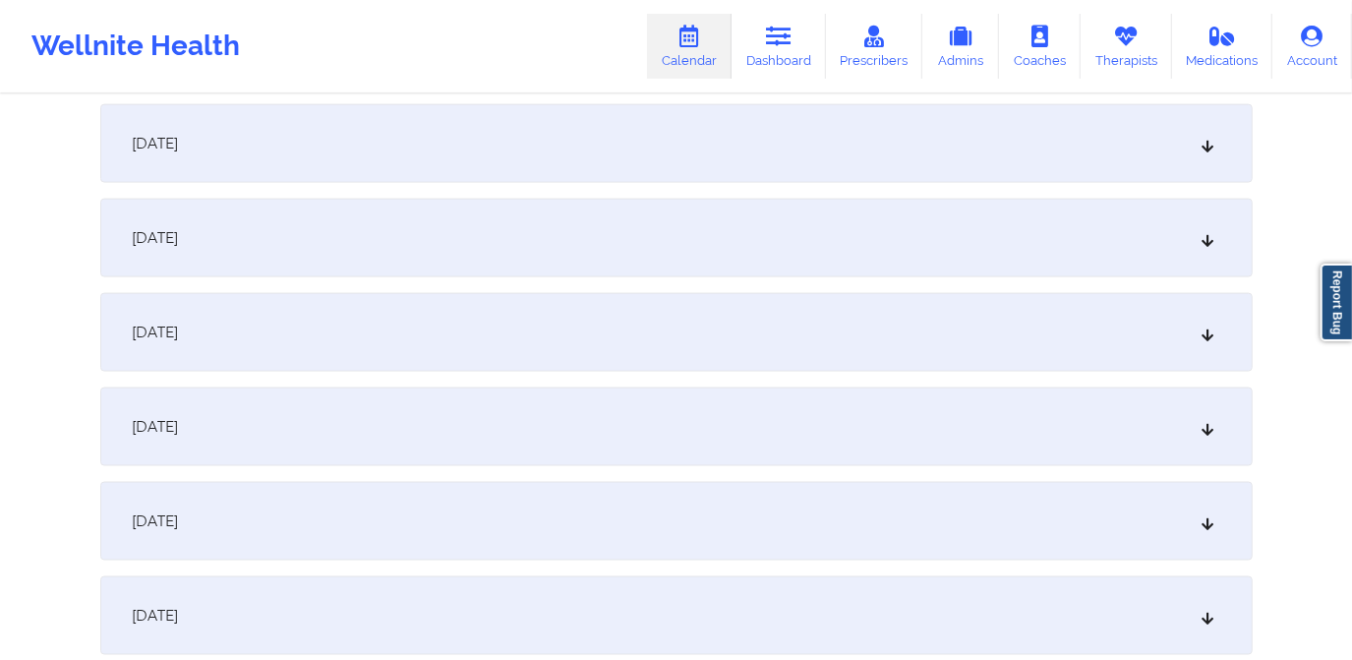
click at [333, 353] on div "[DATE]" at bounding box center [676, 332] width 1152 height 79
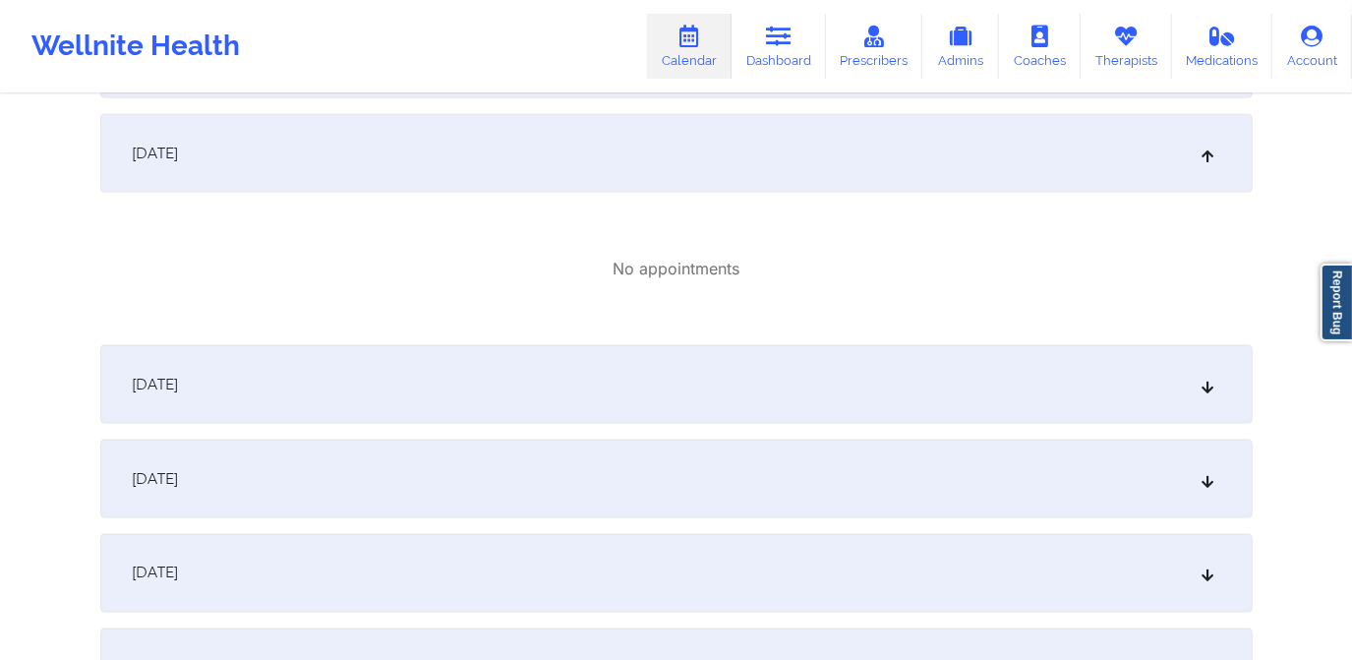
scroll to position [2055, 0]
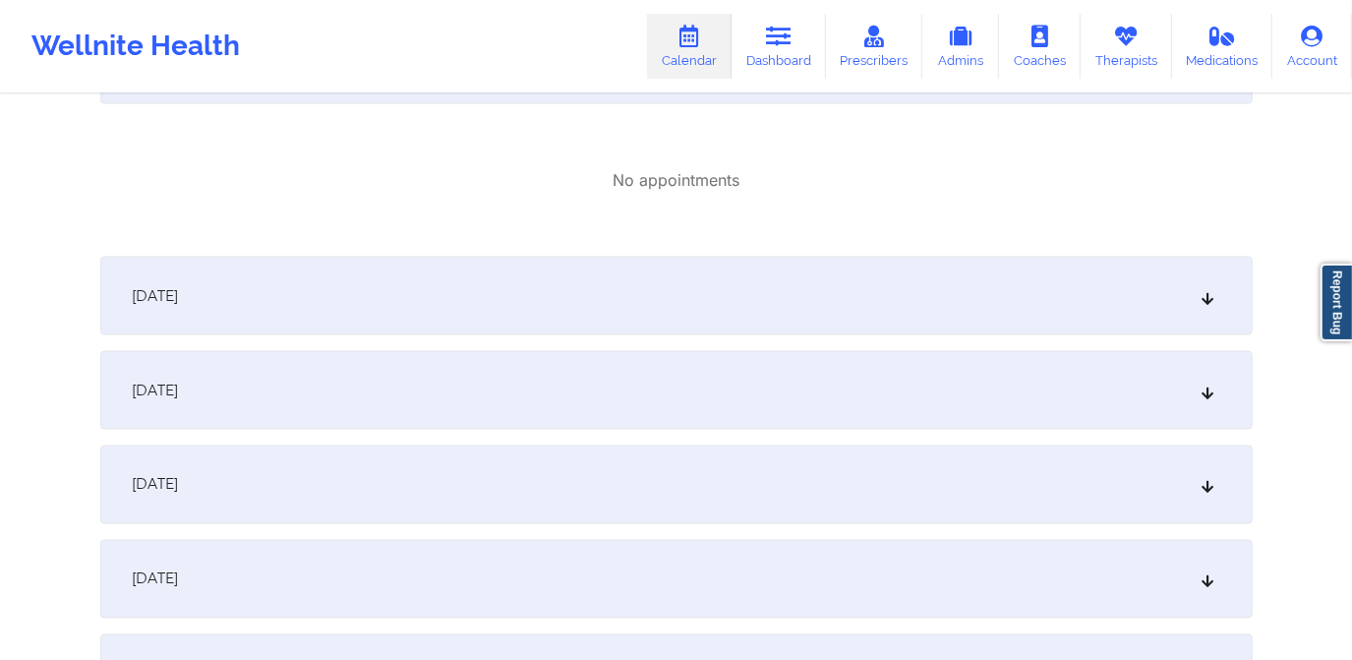
click at [354, 372] on div "[DATE]" at bounding box center [676, 390] width 1152 height 79
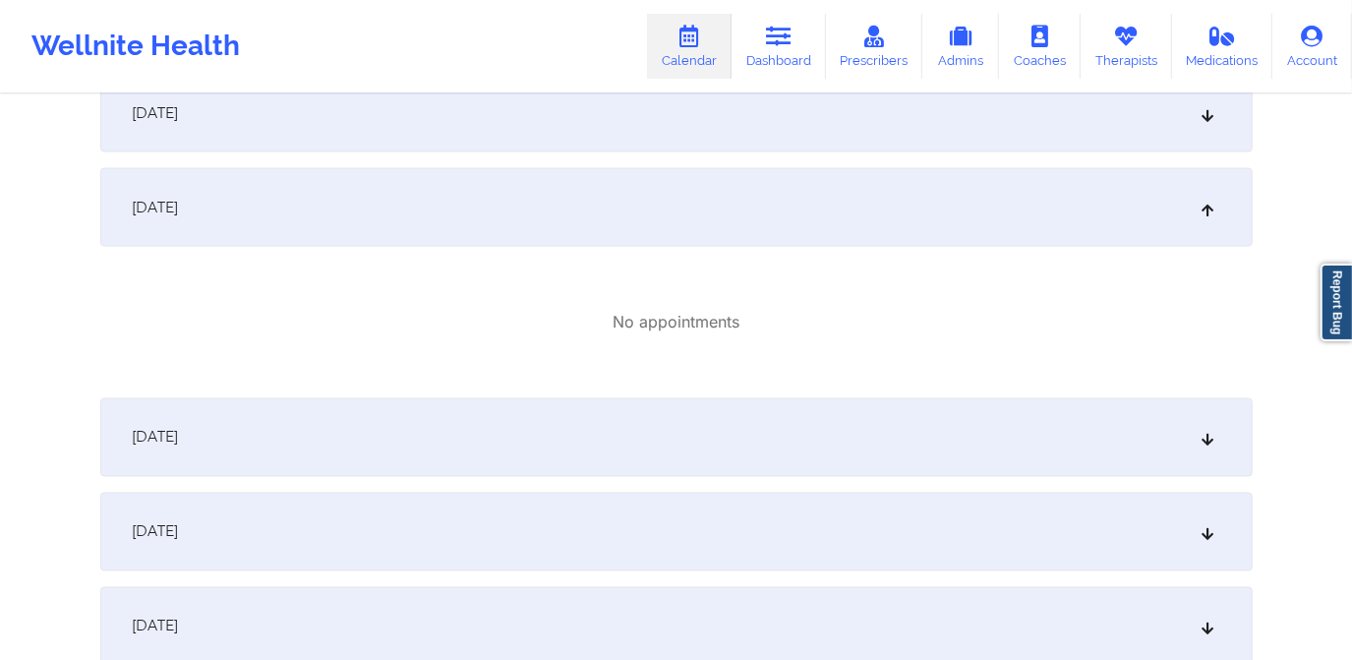
scroll to position [2323, 0]
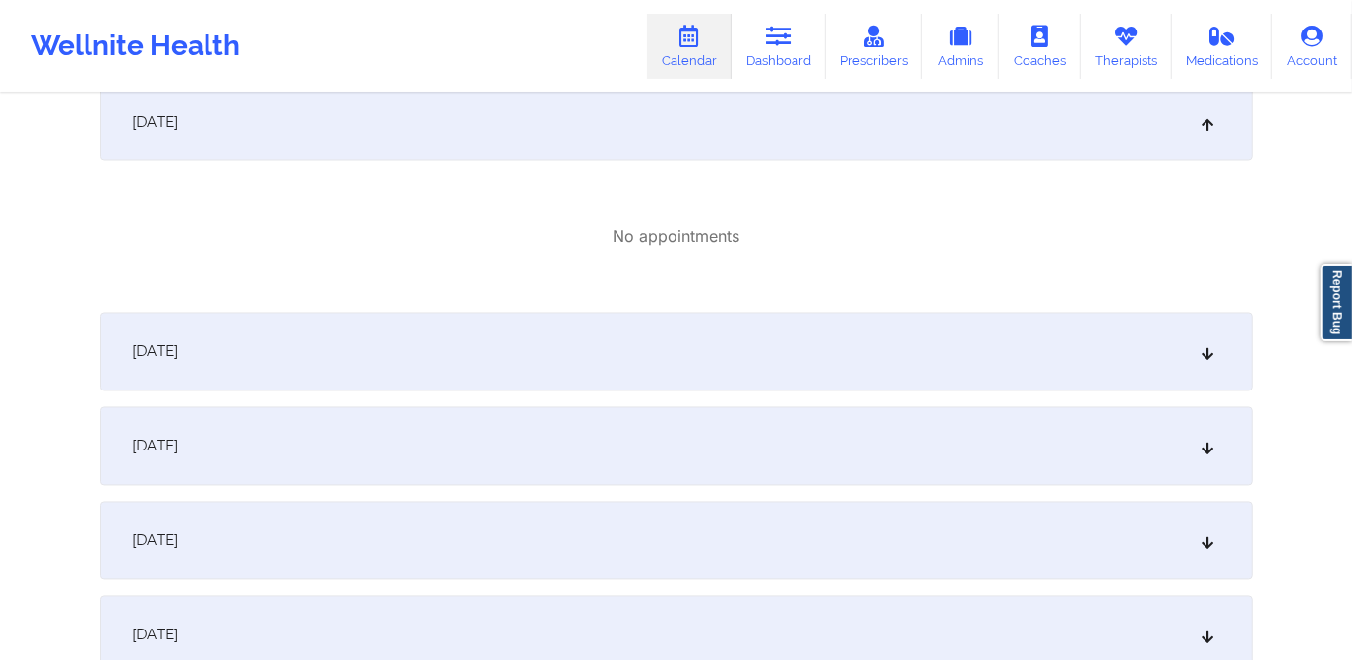
click at [414, 415] on div "[DATE]" at bounding box center [676, 446] width 1152 height 79
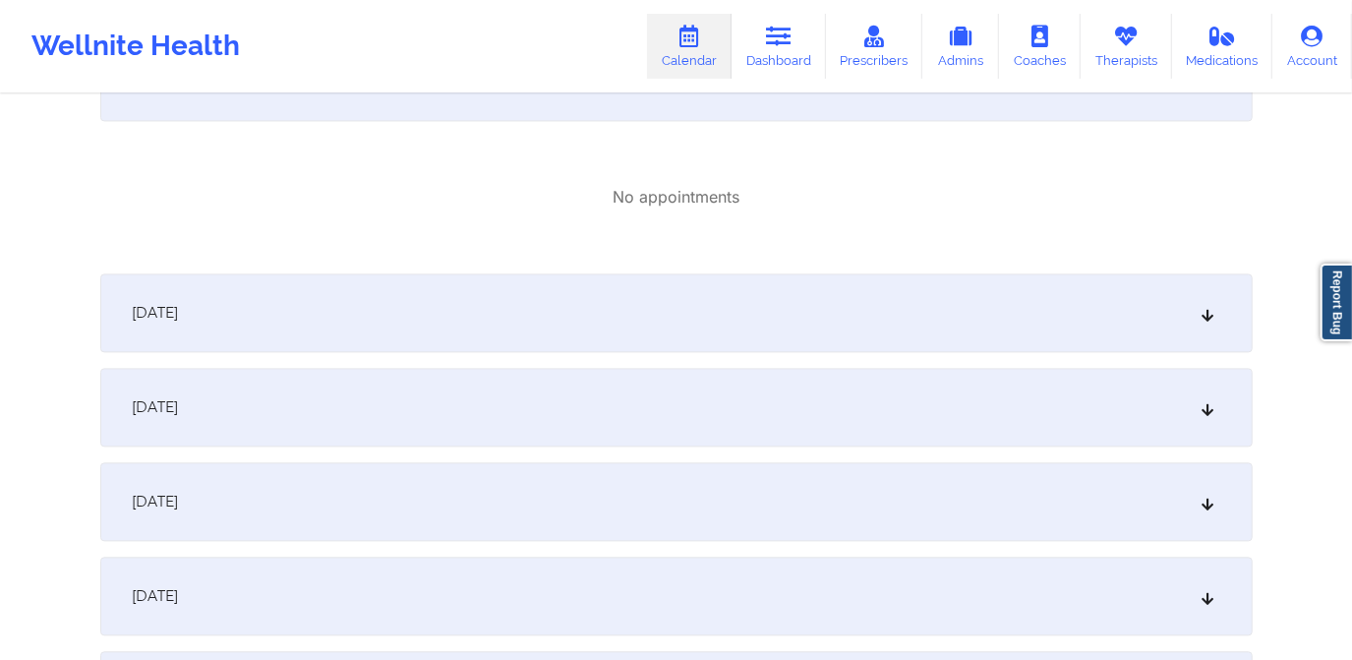
scroll to position [2770, 0]
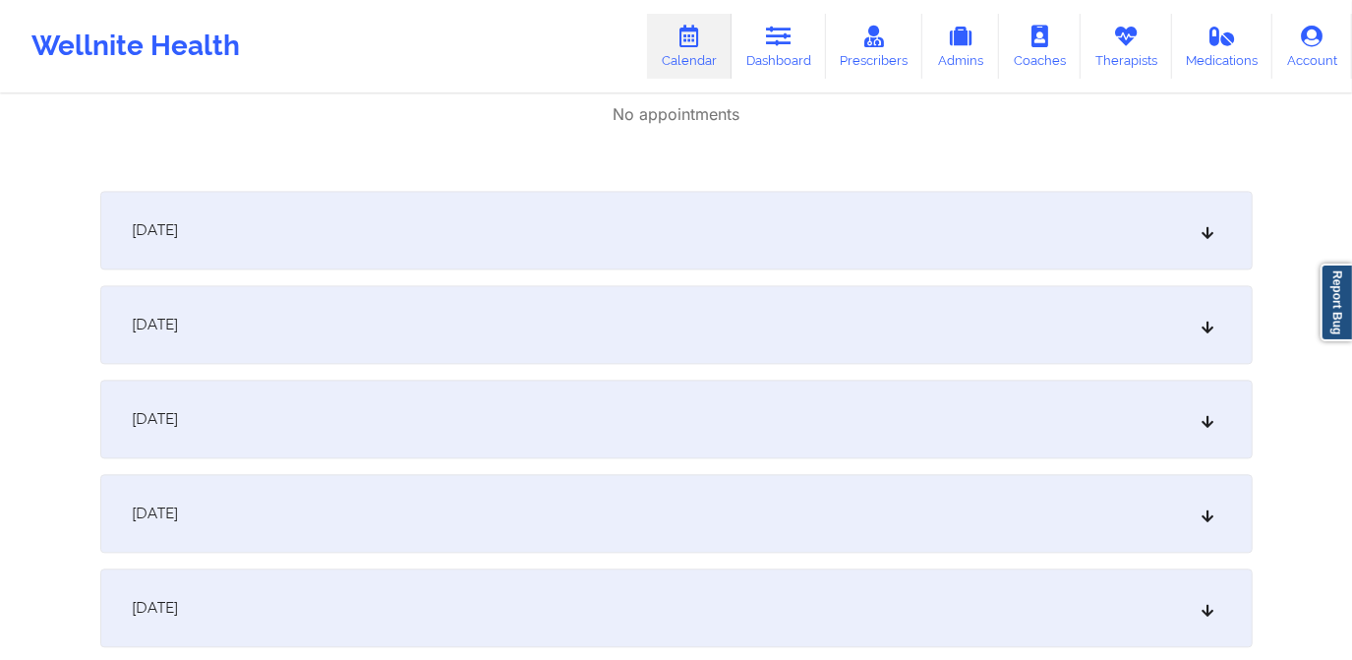
click at [383, 399] on div "[DATE]" at bounding box center [676, 418] width 1152 height 79
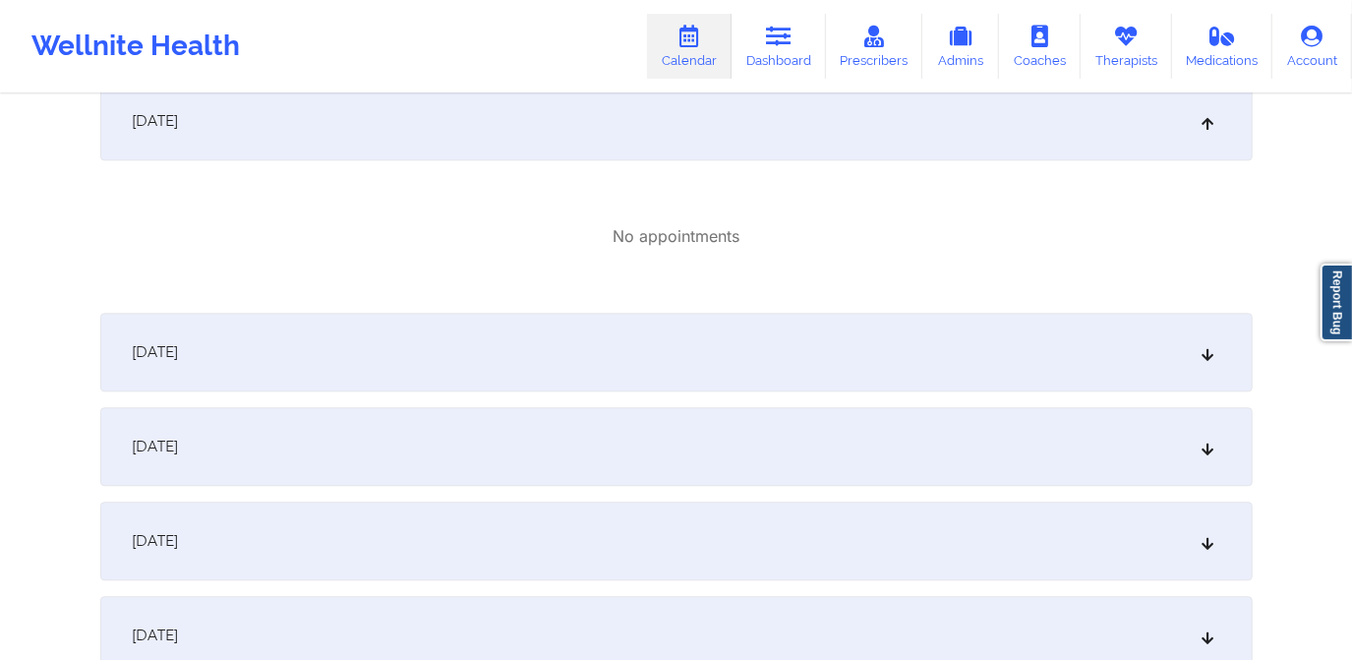
scroll to position [3127, 0]
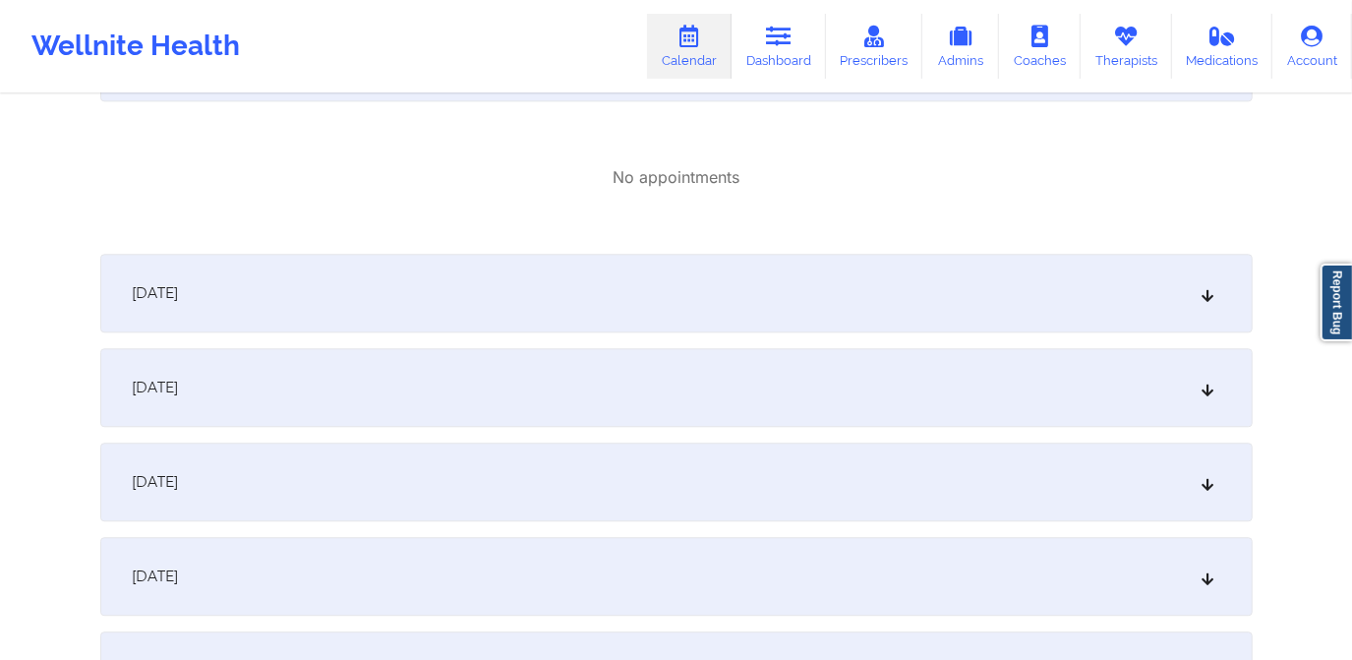
click at [425, 396] on div "[DATE]" at bounding box center [676, 387] width 1152 height 79
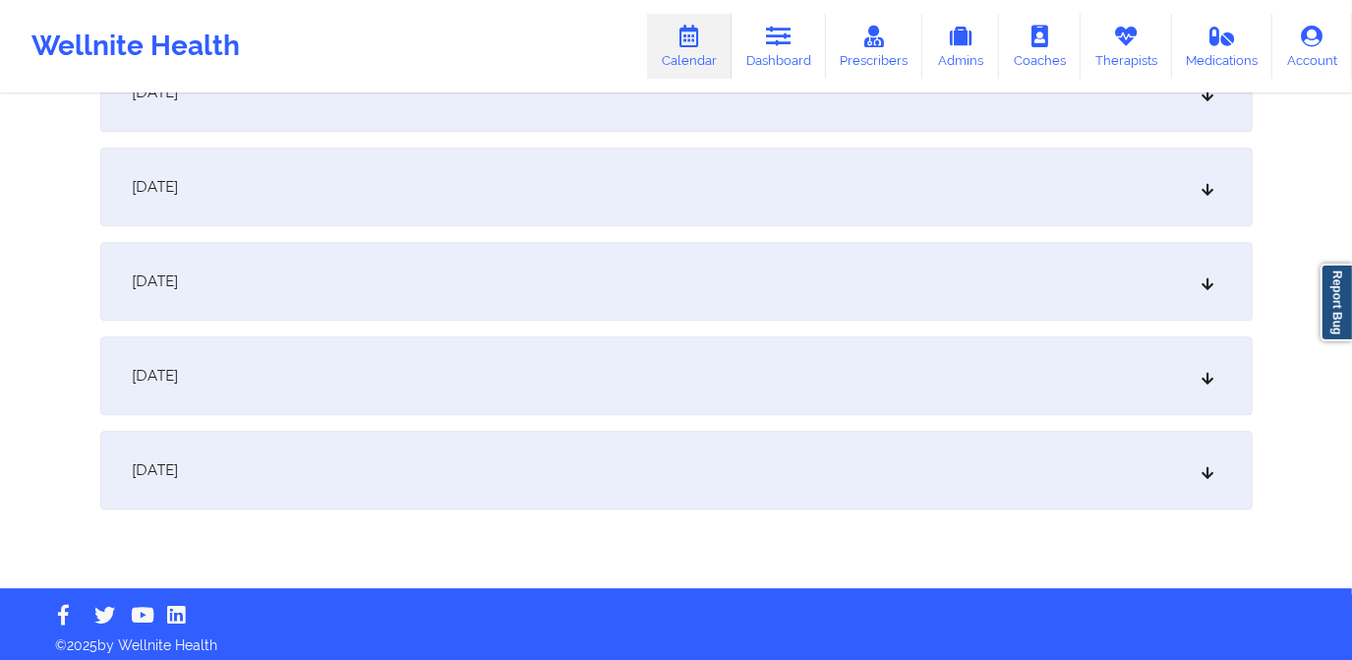
scroll to position [3661, 0]
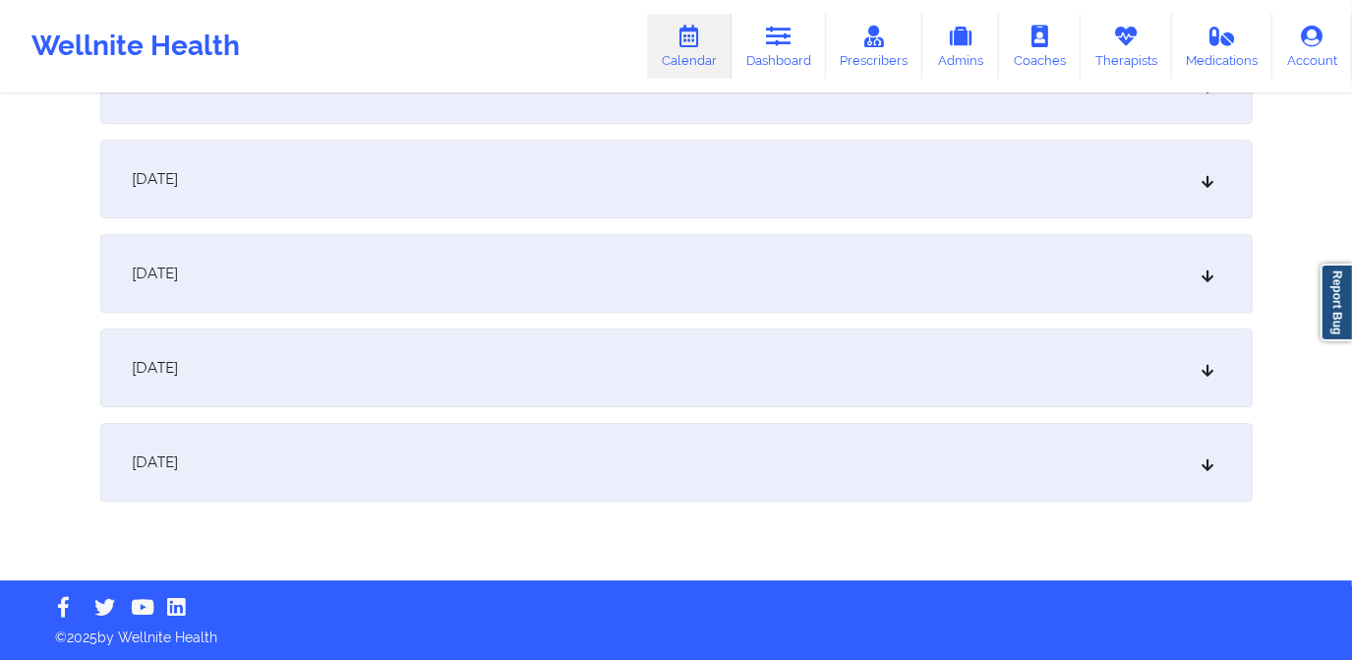
click at [414, 377] on div "[DATE]" at bounding box center [676, 367] width 1152 height 79
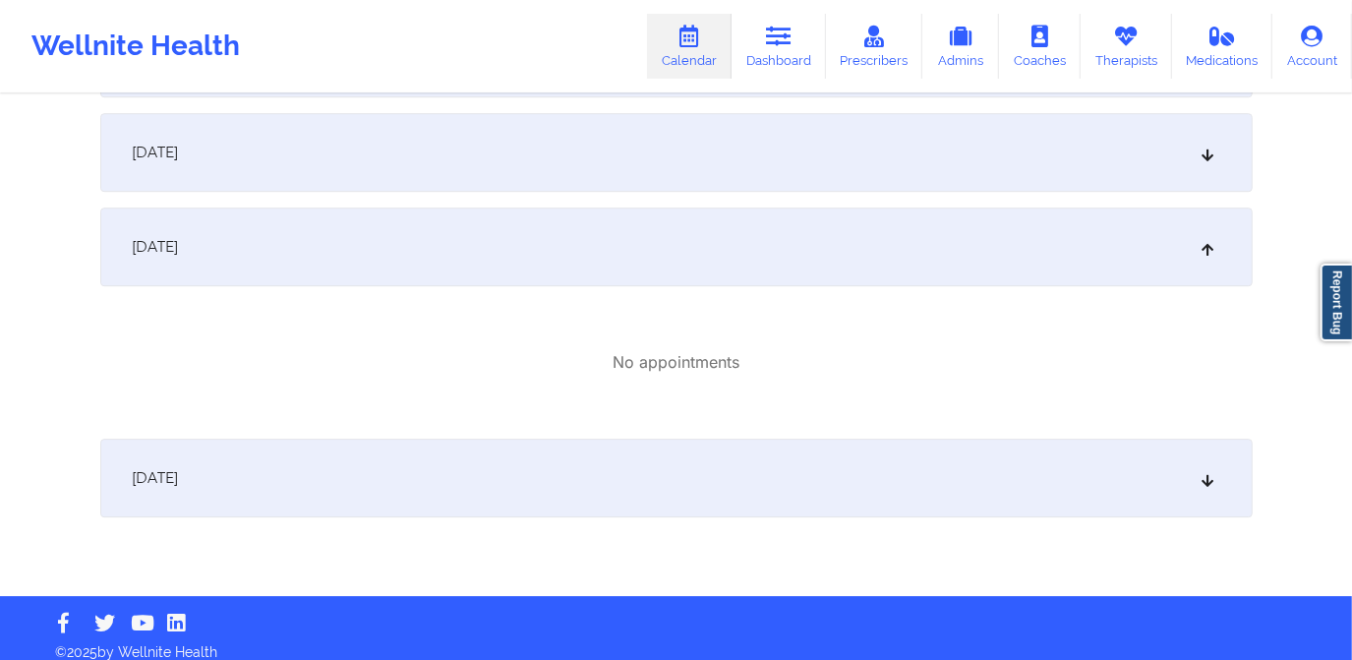
scroll to position [3797, 0]
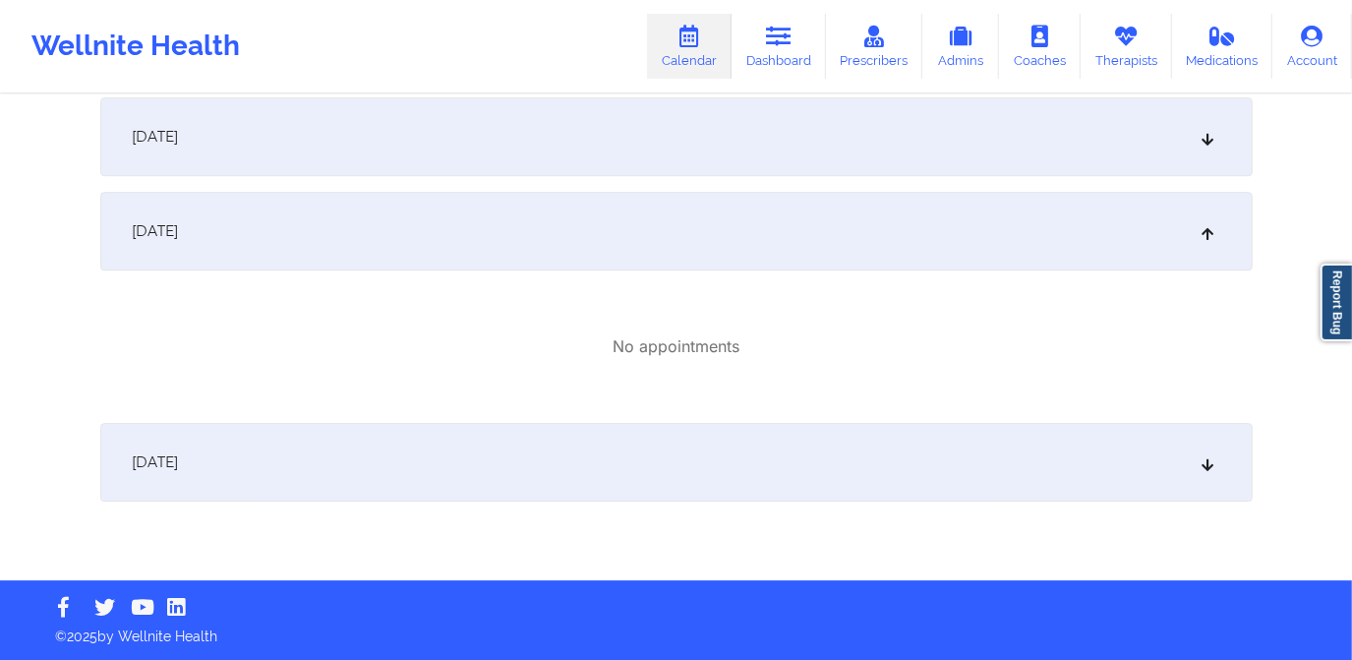
click at [450, 488] on div "[DATE]" at bounding box center [676, 462] width 1152 height 79
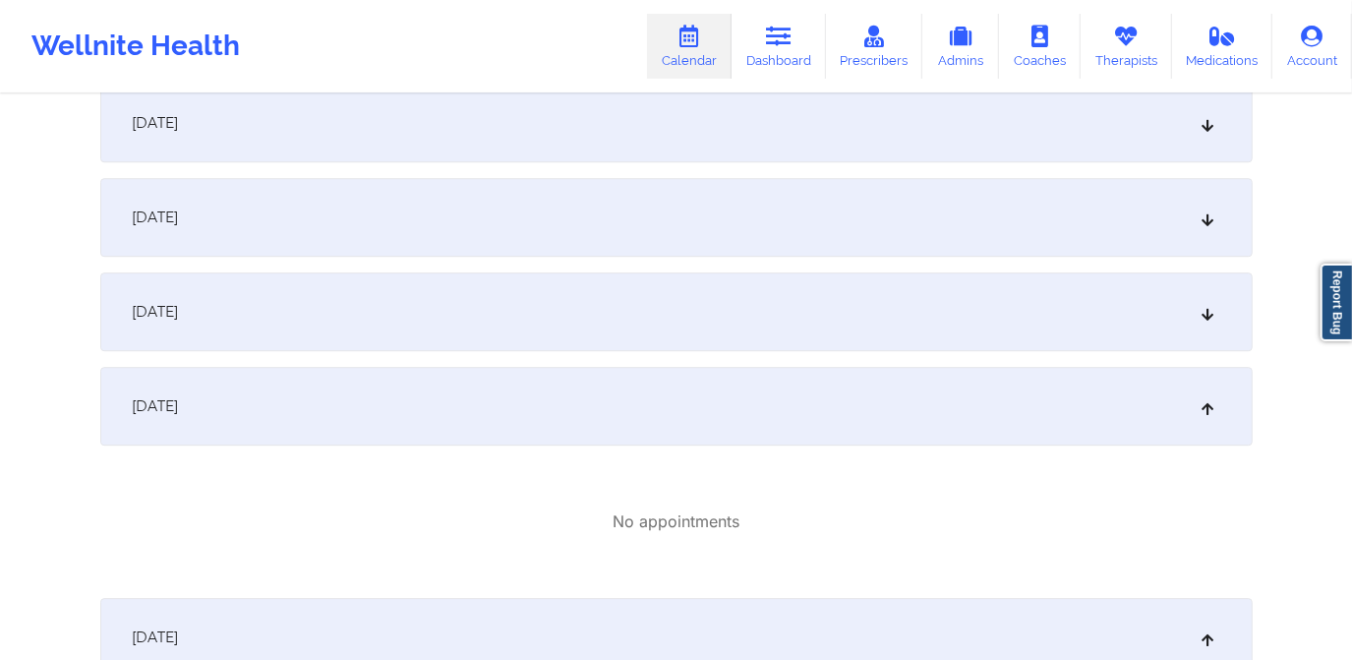
scroll to position [3619, 0]
click at [456, 340] on div "[DATE]" at bounding box center [676, 315] width 1152 height 79
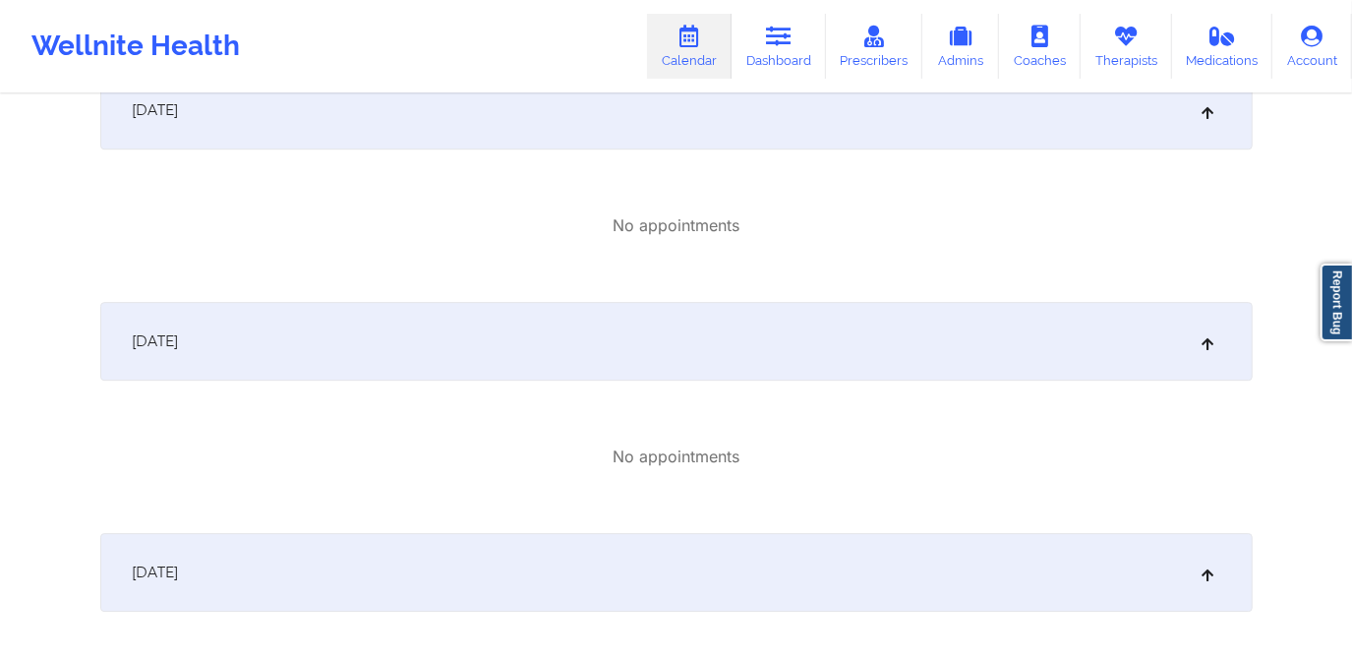
scroll to position [3887, 0]
